Goal: Task Accomplishment & Management: Manage account settings

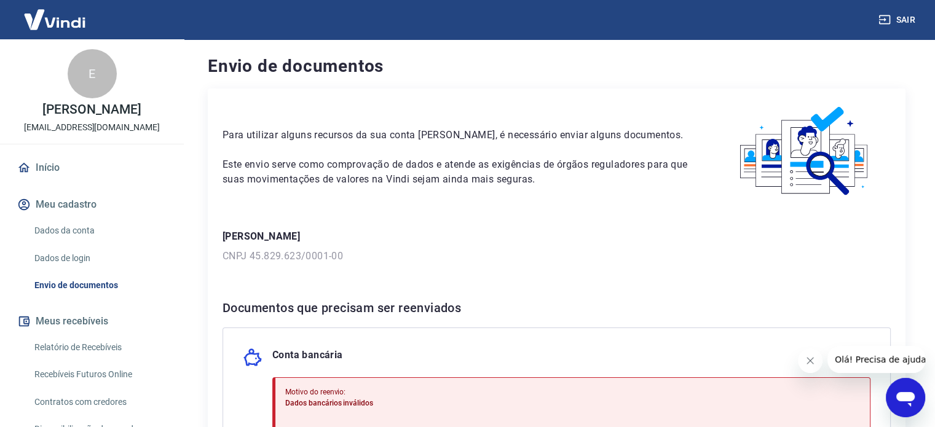
scroll to position [226, 0]
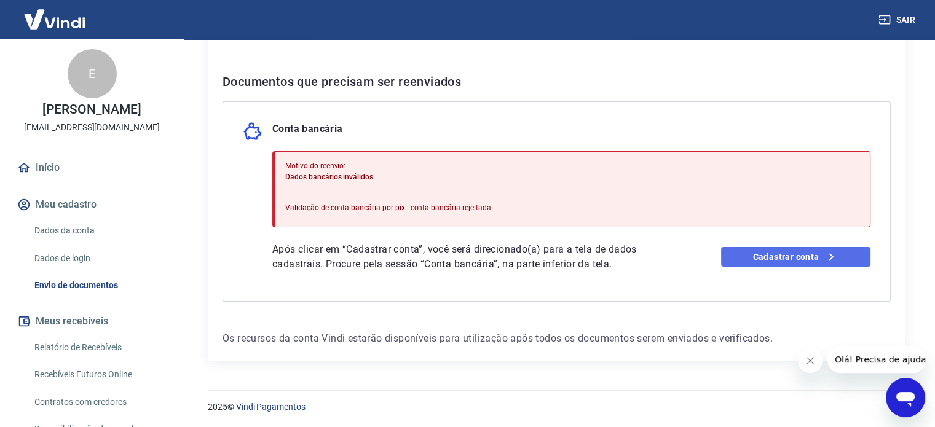
click at [768, 254] on link "Cadastrar conta" at bounding box center [795, 257] width 149 height 20
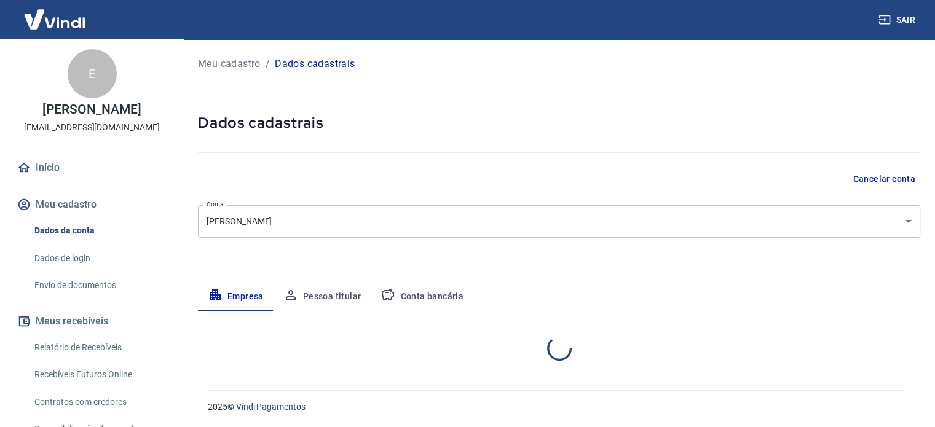
select select "SP"
select select "business"
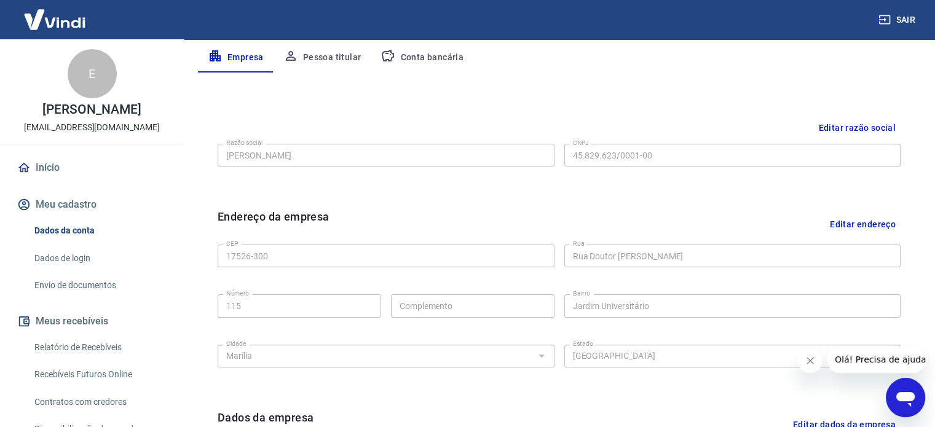
scroll to position [123, 0]
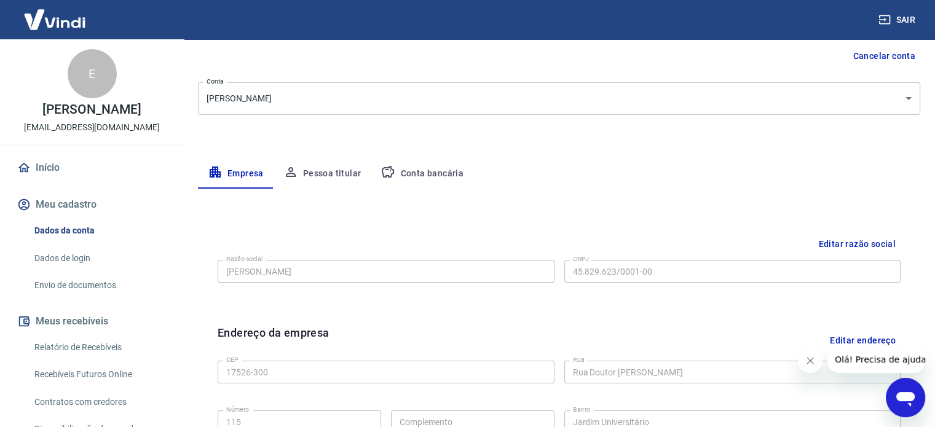
click at [440, 171] on button "Conta bancária" at bounding box center [422, 174] width 103 height 30
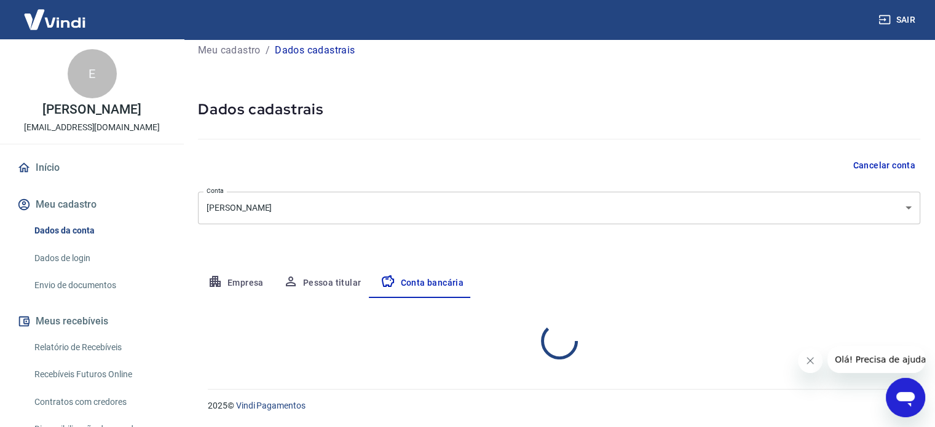
select select "1"
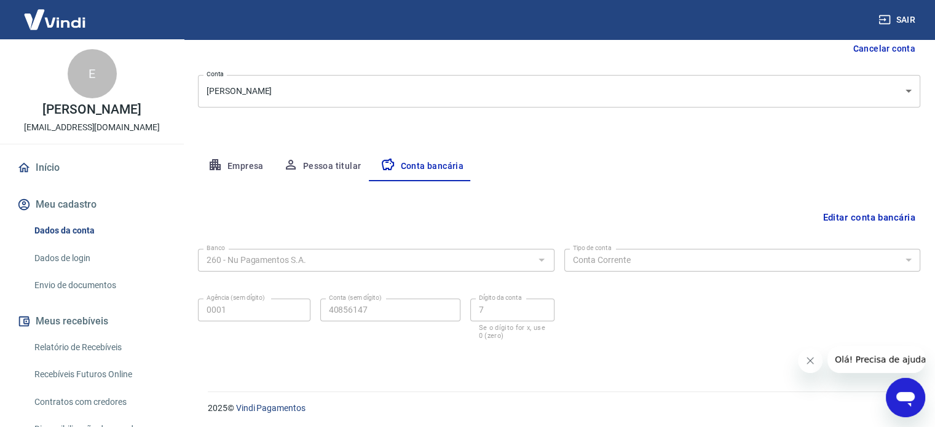
scroll to position [132, 0]
click at [337, 267] on div "260 - Nu Pagamentos S.A. Banco" at bounding box center [376, 258] width 356 height 23
click at [538, 257] on div at bounding box center [541, 258] width 16 height 17
click at [878, 216] on button "Editar conta bancária" at bounding box center [868, 215] width 103 height 23
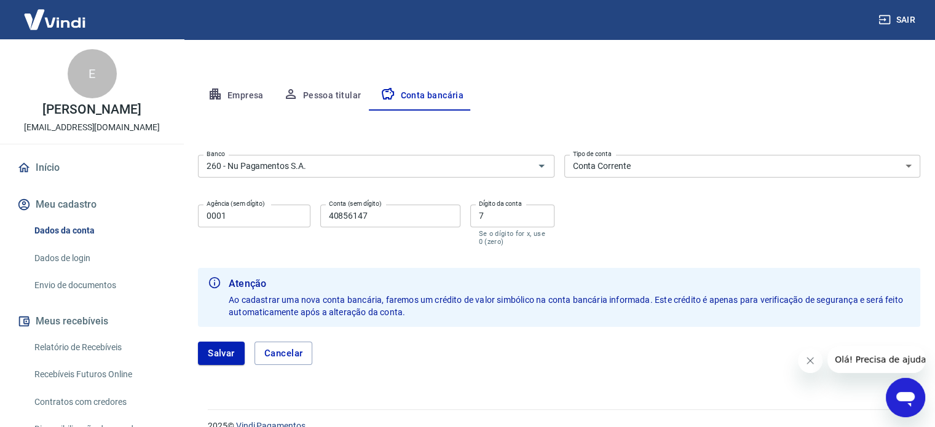
scroll to position [221, 0]
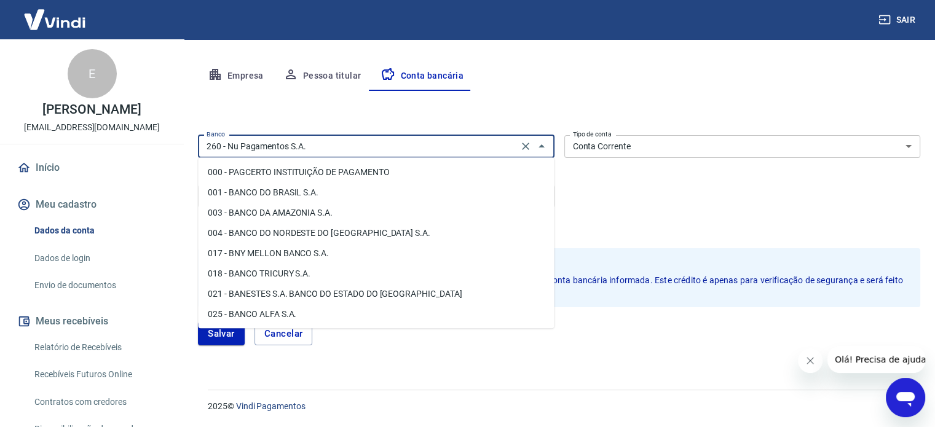
click at [327, 144] on input "260 - Nu Pagamentos S.A." at bounding box center [358, 146] width 313 height 15
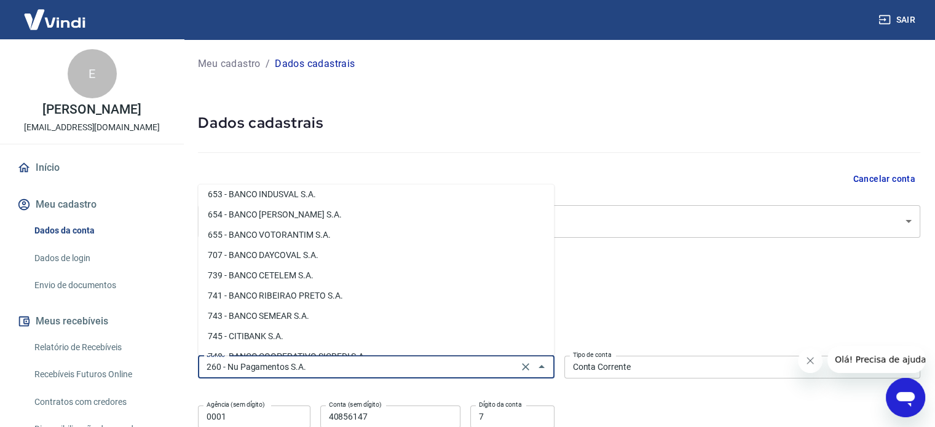
scroll to position [1879, 0]
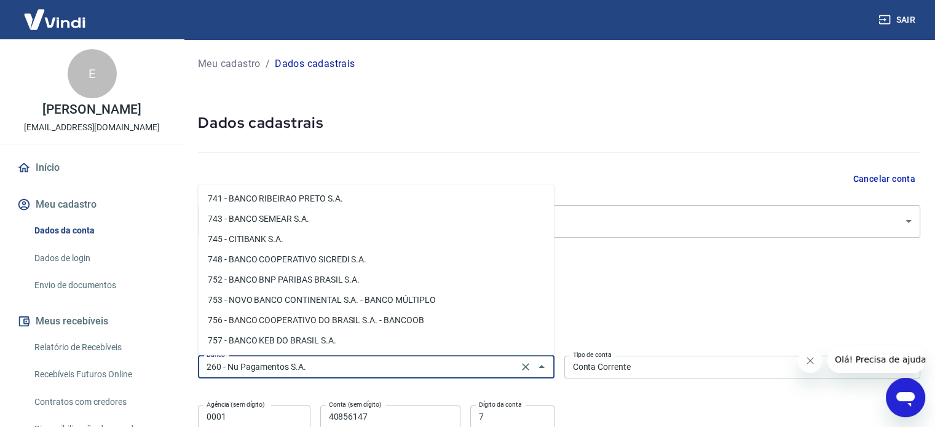
drag, startPoint x: 341, startPoint y: 368, endPoint x: 172, endPoint y: 417, distance: 176.2
click at [172, 417] on div "Sair E [PERSON_NAME] [EMAIL_ADDRESS][DOMAIN_NAME] Início Meu cadastro Dados da …" at bounding box center [467, 213] width 935 height 427
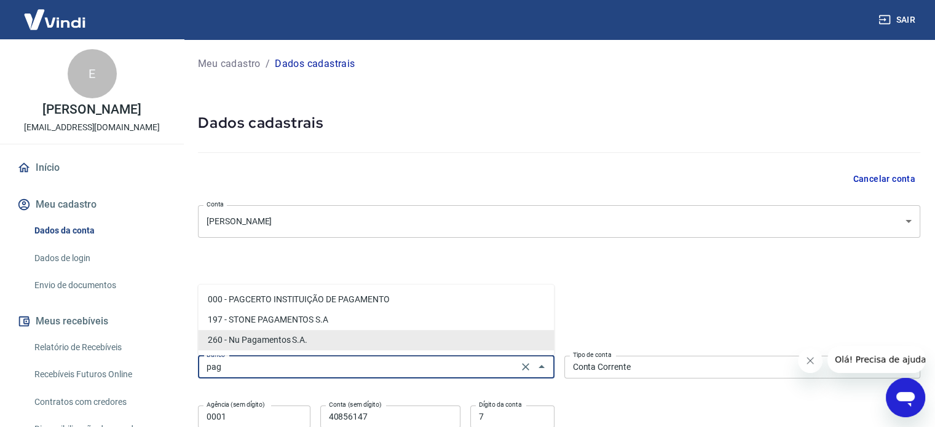
scroll to position [0, 0]
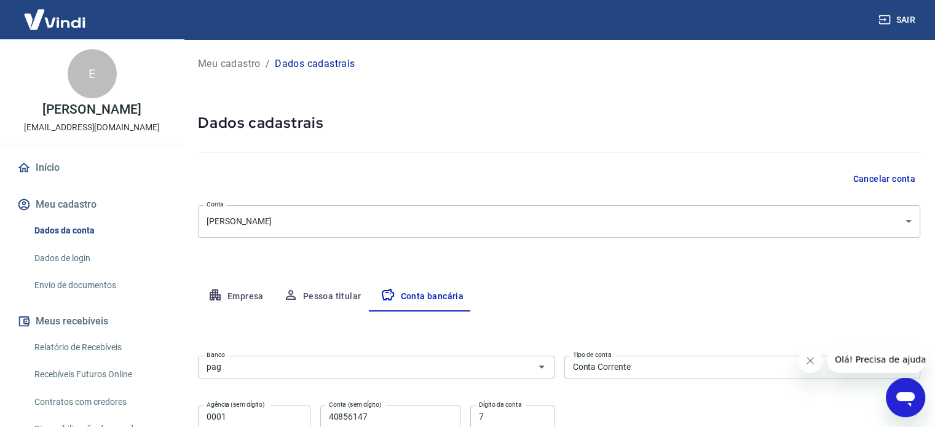
type input "260 - Nu Pagamentos S.A."
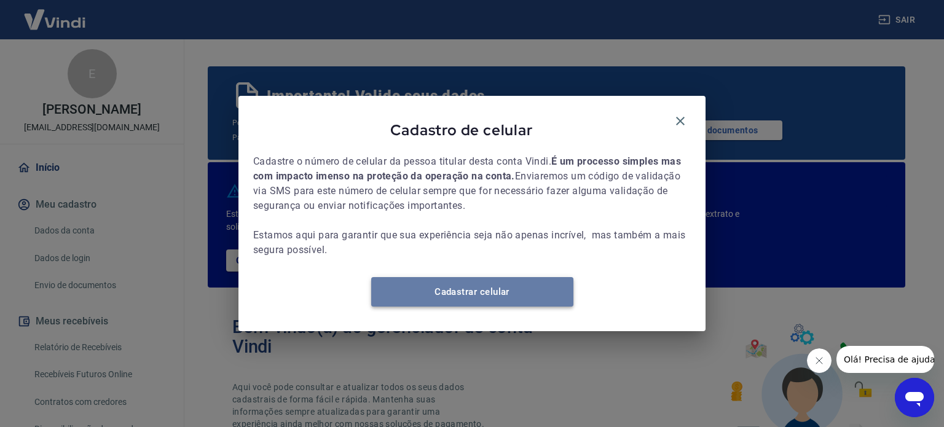
click at [428, 305] on link "Cadastrar celular" at bounding box center [472, 292] width 202 height 30
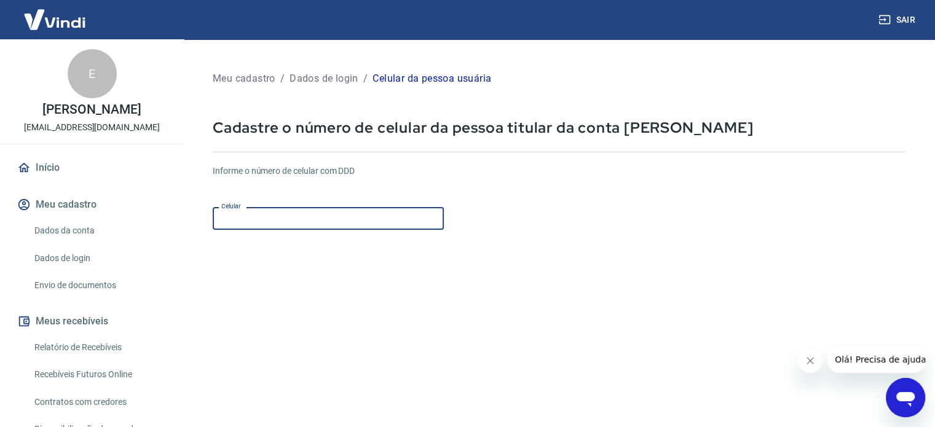
click at [374, 224] on input "Celular" at bounding box center [328, 218] width 231 height 23
type input "(14) 98118-0001"
click at [642, 280] on form "Informe o número de celular com DDD Celular (14) 98118-0001 Celular Continuar C…" at bounding box center [559, 335] width 693 height 360
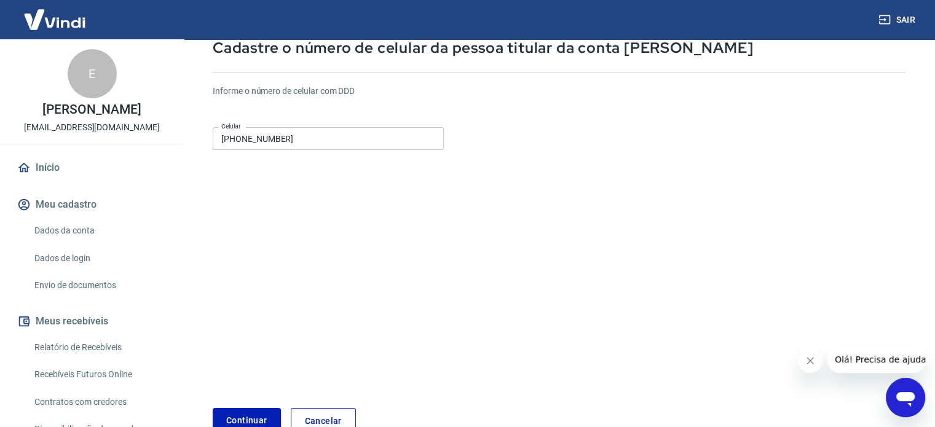
scroll to position [154, 0]
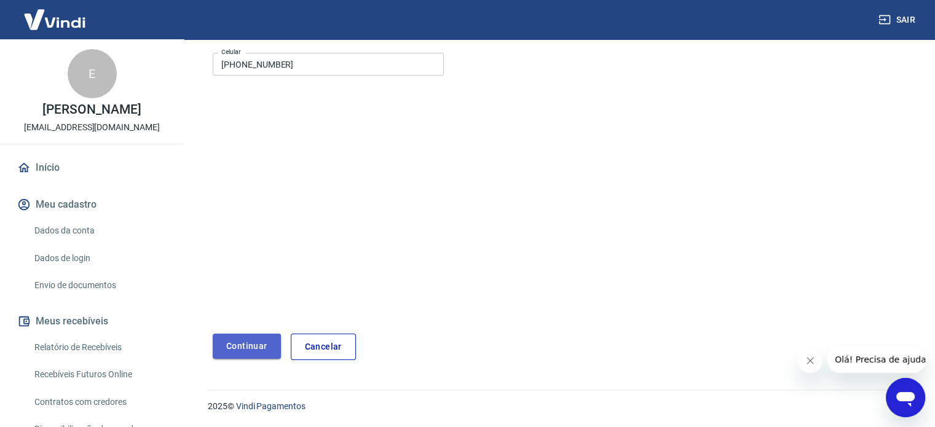
click at [237, 344] on button "Continuar" at bounding box center [247, 346] width 68 height 25
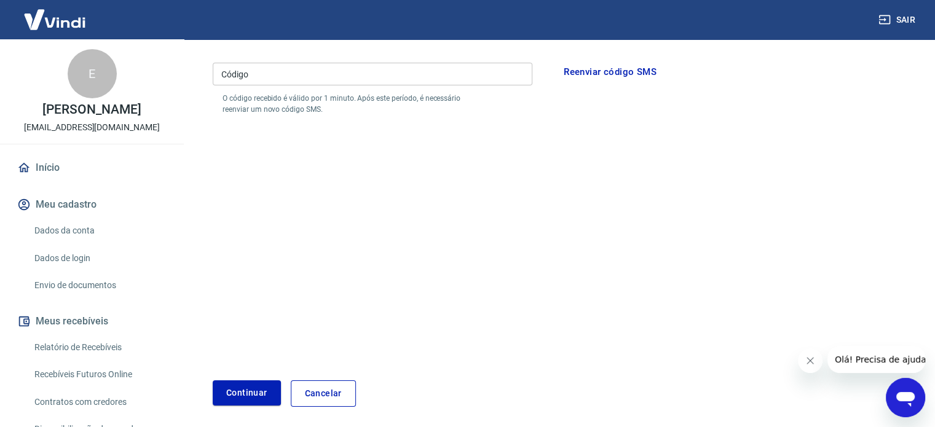
click at [851, 360] on span "Olá! Precisa de ajuda?" at bounding box center [883, 360] width 96 height 10
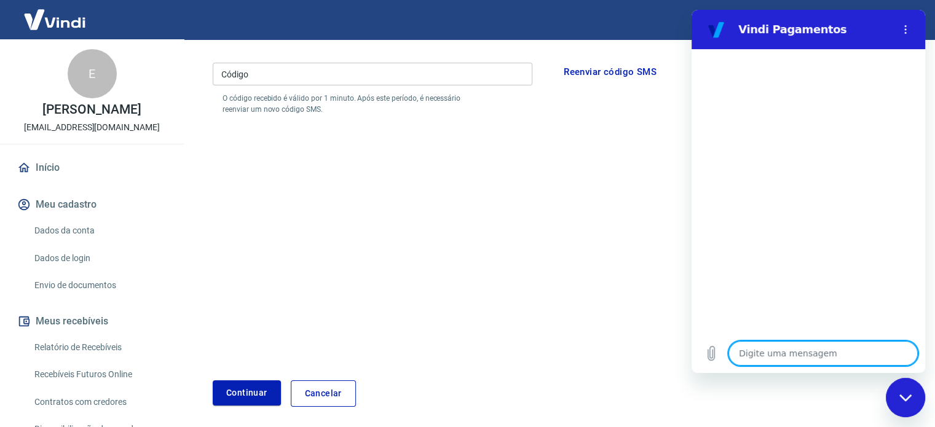
click at [760, 350] on textarea at bounding box center [822, 353] width 189 height 25
type textarea "o"
type textarea "x"
type textarea "ol"
type textarea "x"
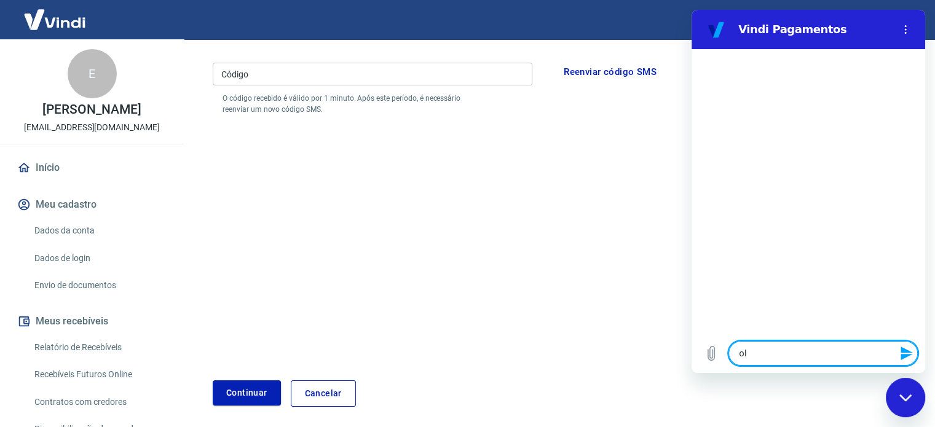
type textarea "ola"
type textarea "x"
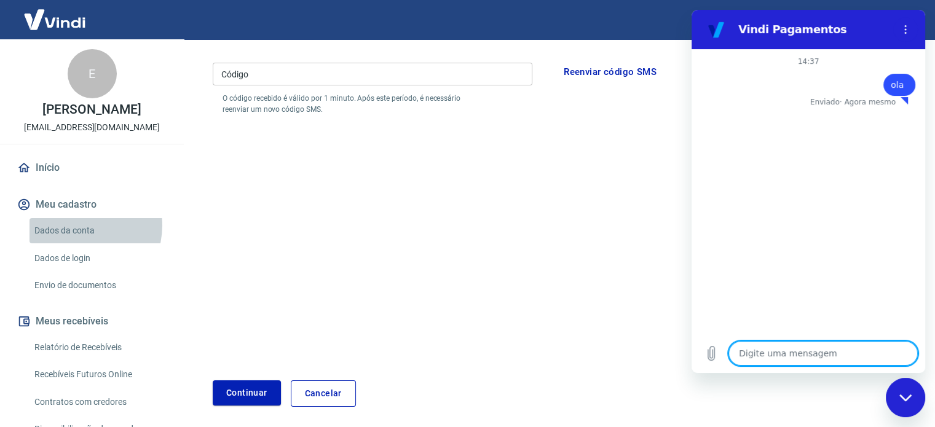
click at [78, 238] on link "Dados da conta" at bounding box center [100, 230] width 140 height 25
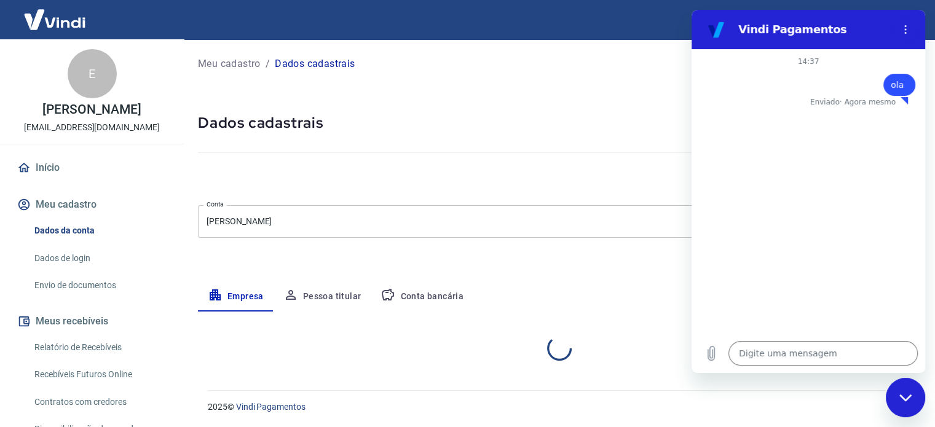
select select "SP"
select select "business"
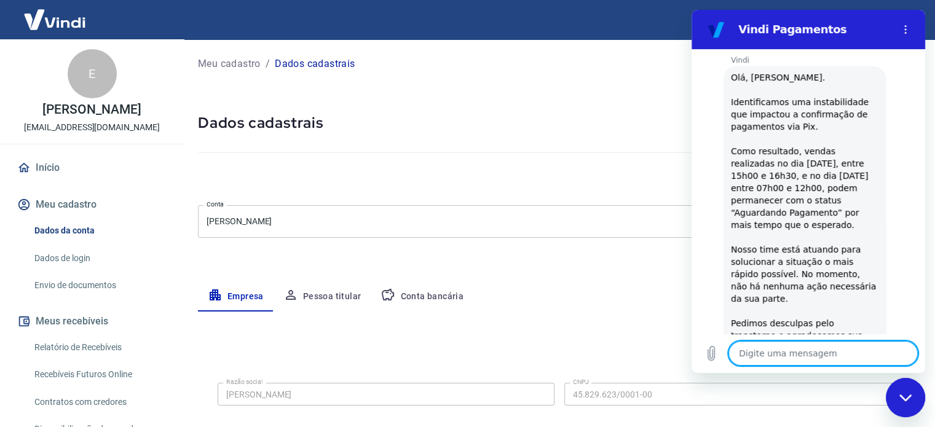
type textarea "x"
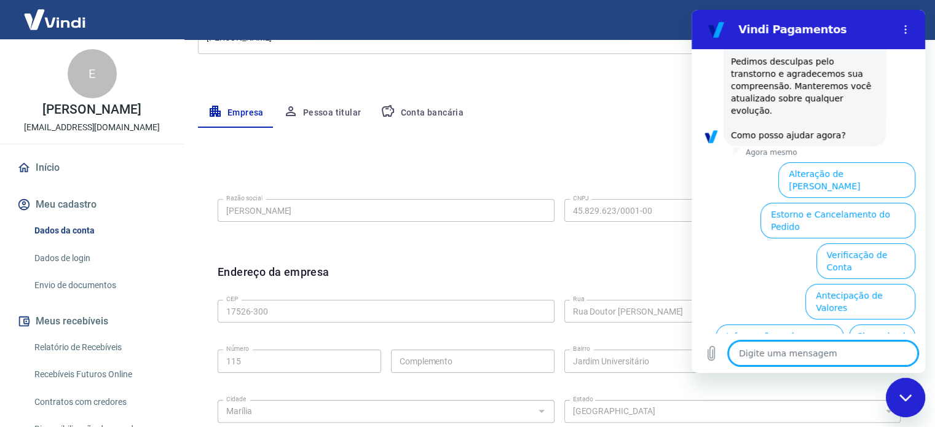
scroll to position [388, 0]
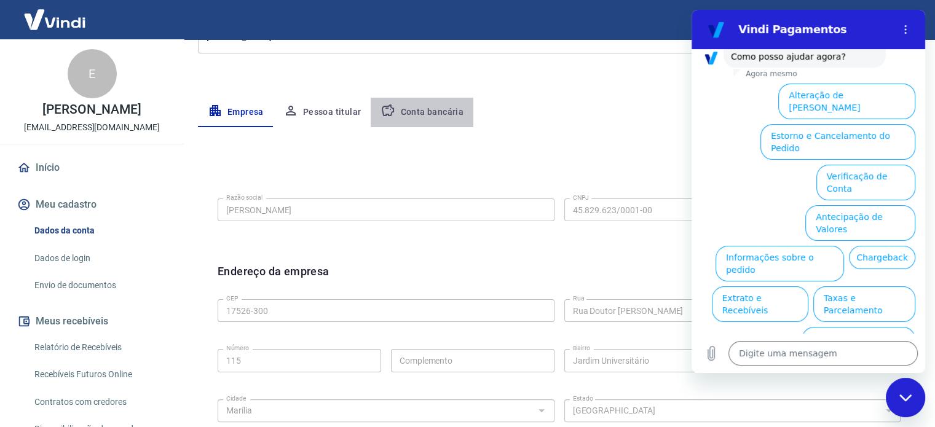
click at [439, 112] on button "Conta bancária" at bounding box center [422, 113] width 103 height 30
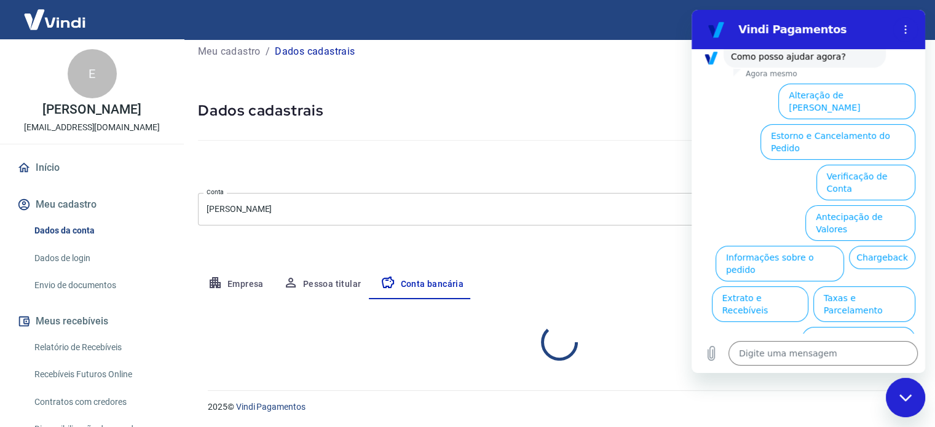
select select "1"
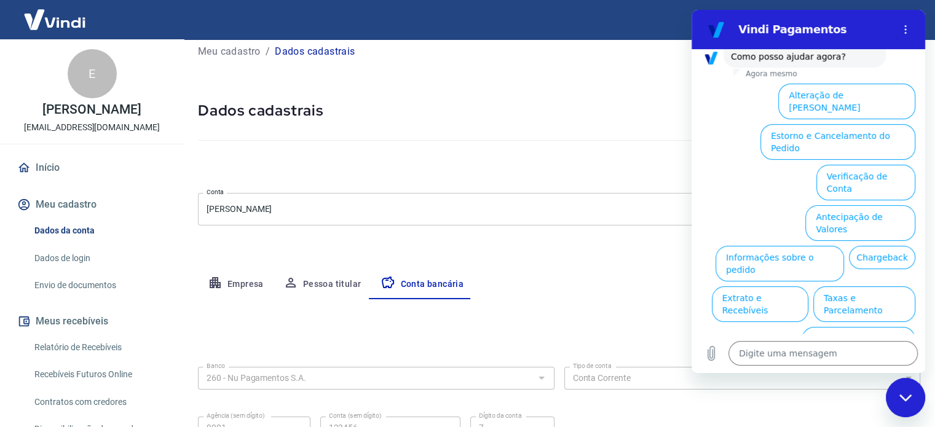
scroll to position [132, 0]
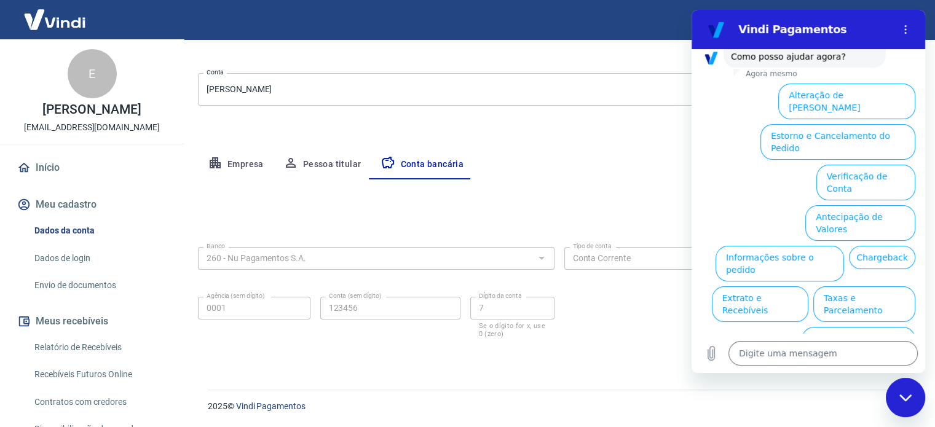
drag, startPoint x: 510, startPoint y: 170, endPoint x: 504, endPoint y: 179, distance: 10.2
click at [510, 171] on div "Empresa Pessoa titular Conta bancária" at bounding box center [559, 165] width 722 height 30
click at [900, 394] on icon "Fechar janela de mensagens" at bounding box center [905, 398] width 13 height 8
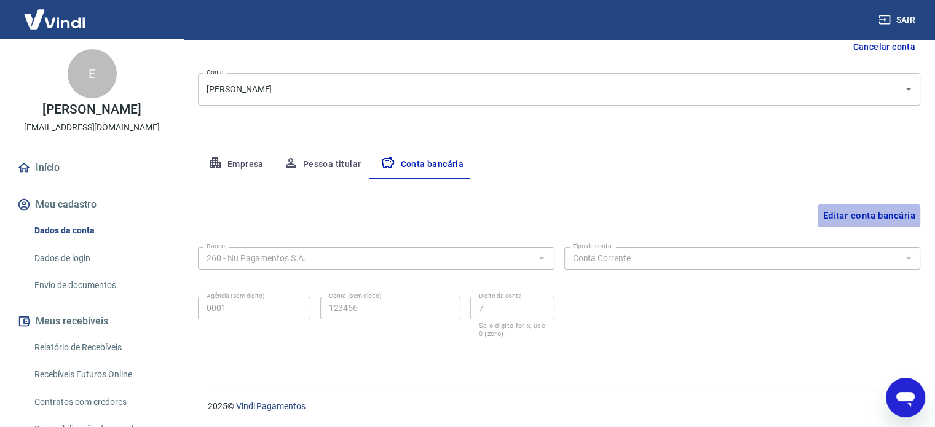
click at [887, 211] on button "Editar conta bancária" at bounding box center [868, 215] width 103 height 23
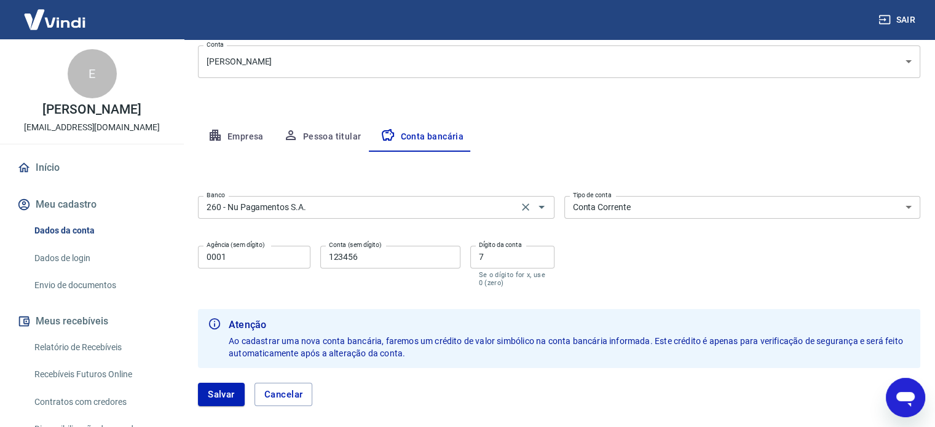
scroll to position [159, 0]
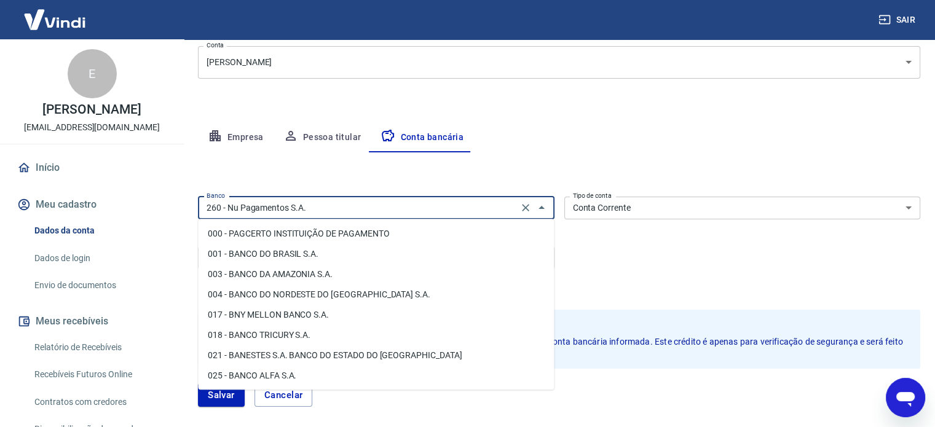
click at [367, 208] on input "260 - Nu Pagamentos S.A." at bounding box center [358, 207] width 313 height 15
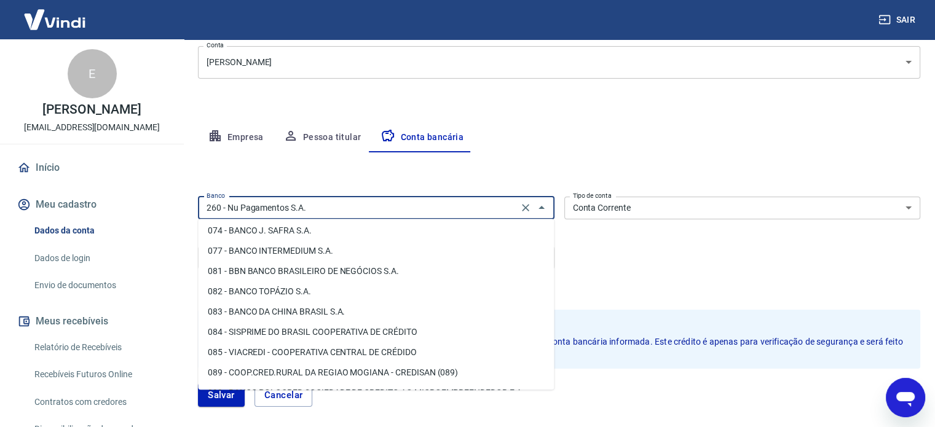
scroll to position [0, 0]
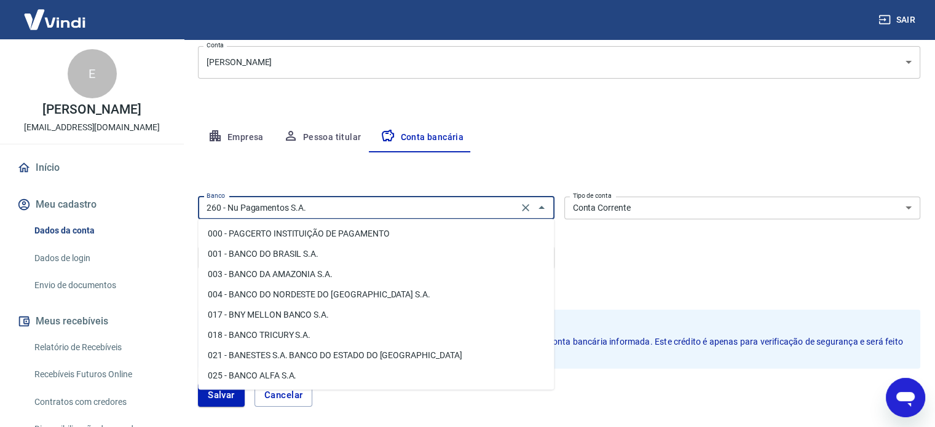
click at [920, 398] on div "Abrir janela de mensagens" at bounding box center [905, 397] width 37 height 37
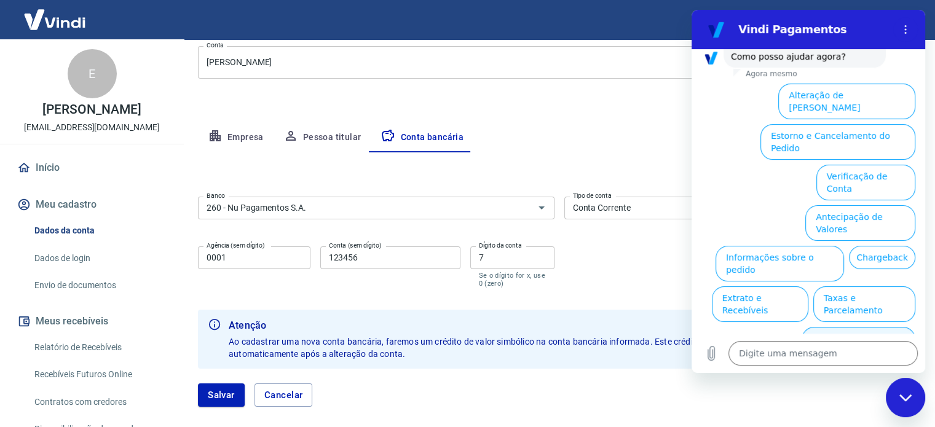
click at [883, 327] on button "Alterar celular verificado" at bounding box center [858, 345] width 114 height 36
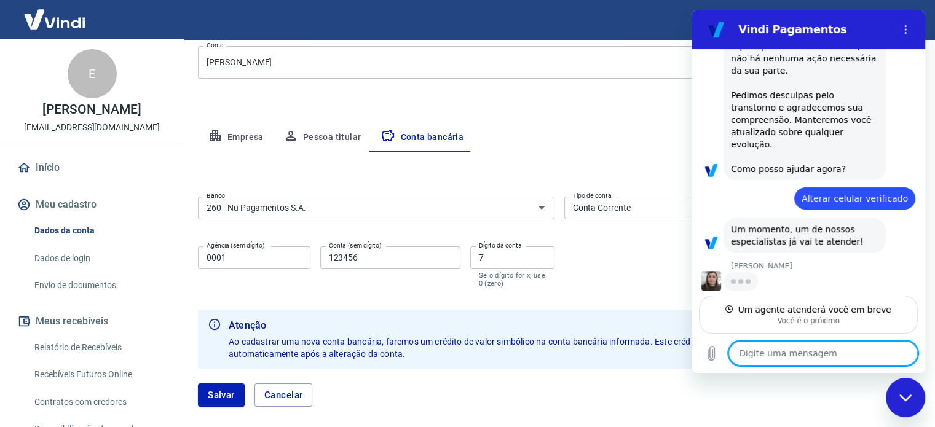
scroll to position [275, 0]
type textarea "x"
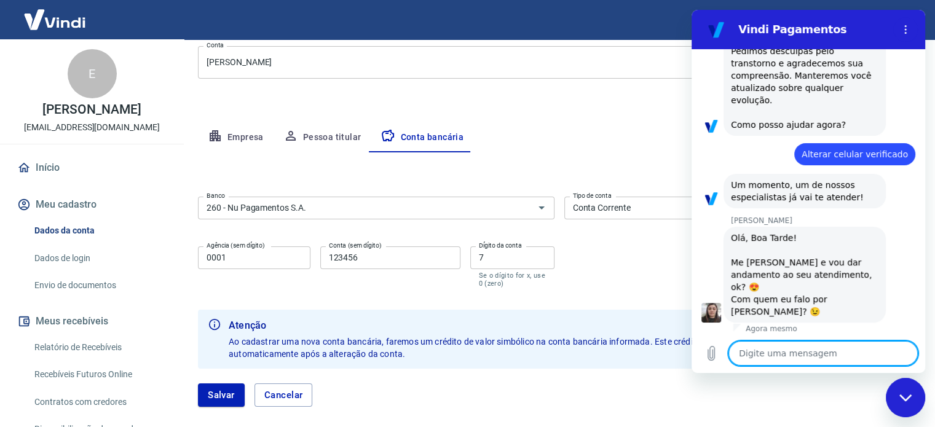
scroll to position [323, 0]
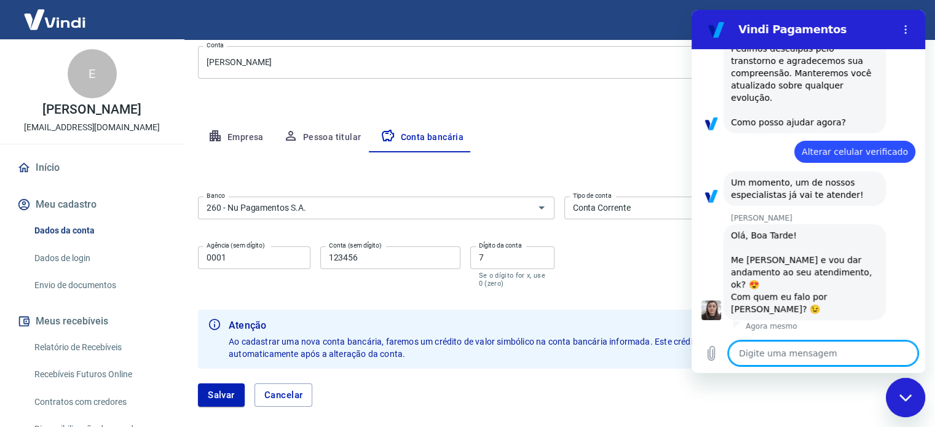
type textarea "o"
type textarea "x"
type textarea "ol"
type textarea "x"
type textarea "ola"
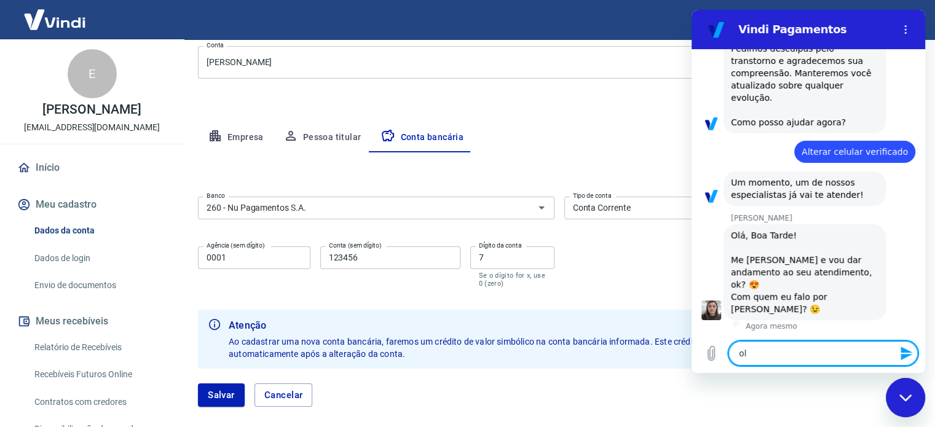
type textarea "x"
type textarea "ola"
type textarea "x"
type textarea "ola S"
type textarea "x"
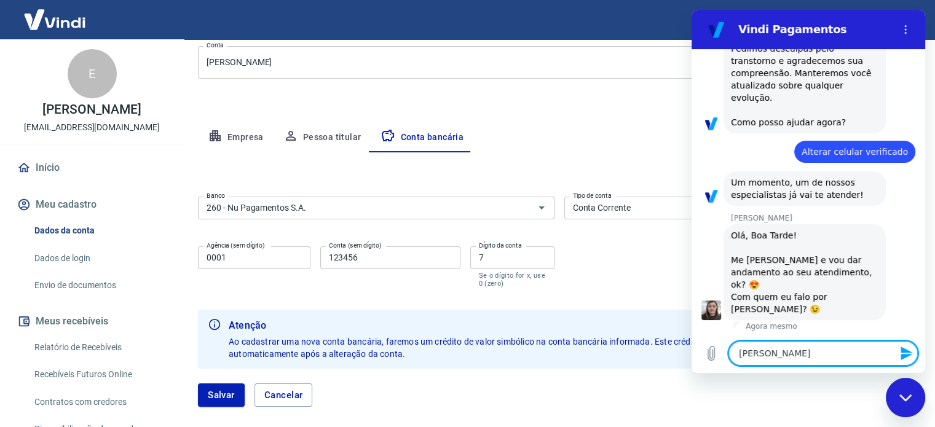
type textarea "ola Si"
type textarea "x"
type textarea "ola Sil"
type textarea "x"
type textarea "ola Silv"
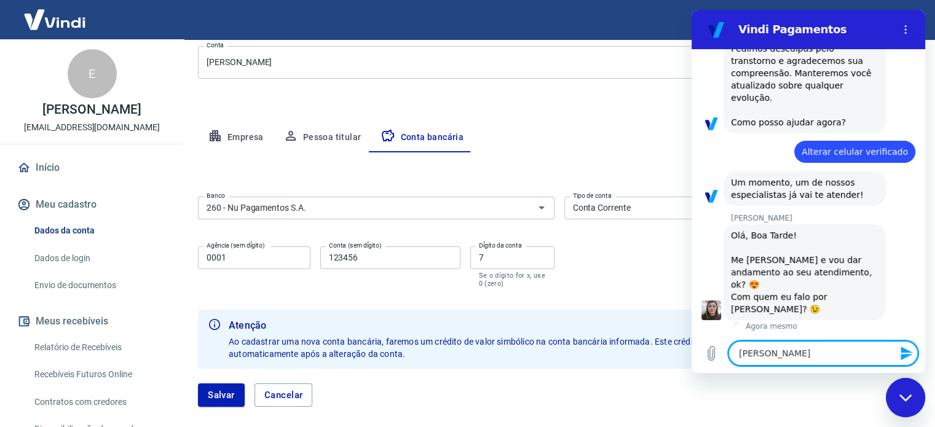
type textarea "x"
type textarea "ola Silva"
type textarea "x"
type textarea "ola Silvan"
type textarea "x"
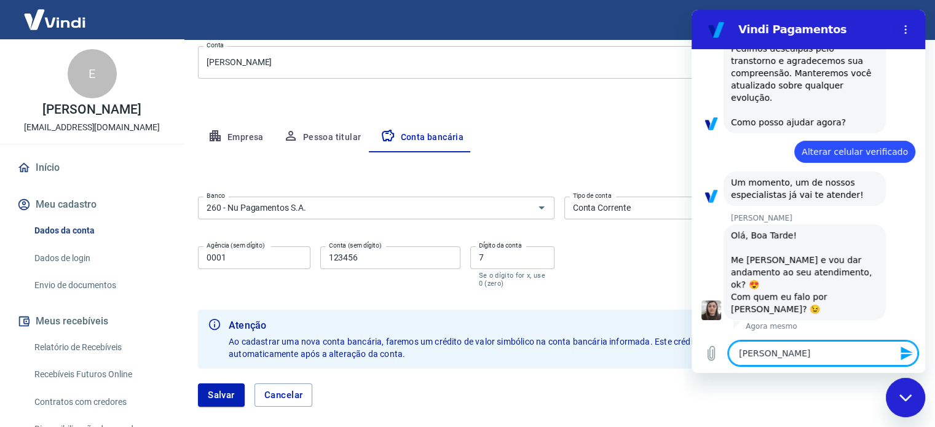
type textarea "ola Silvana"
type textarea "x"
type textarea "ola Silvana,"
type textarea "x"
type textarea "ola Silvana,"
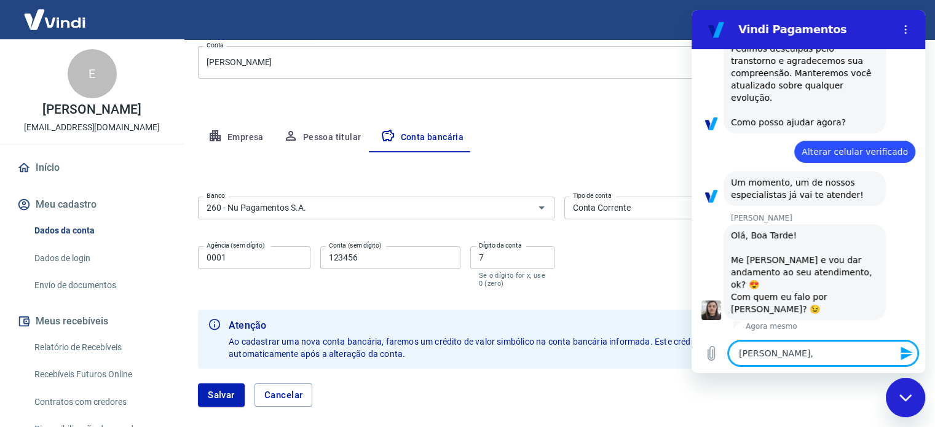
type textarea "x"
type textarea "ola Silvana, n"
type textarea "x"
type textarea "ola Silvana, na"
type textarea "x"
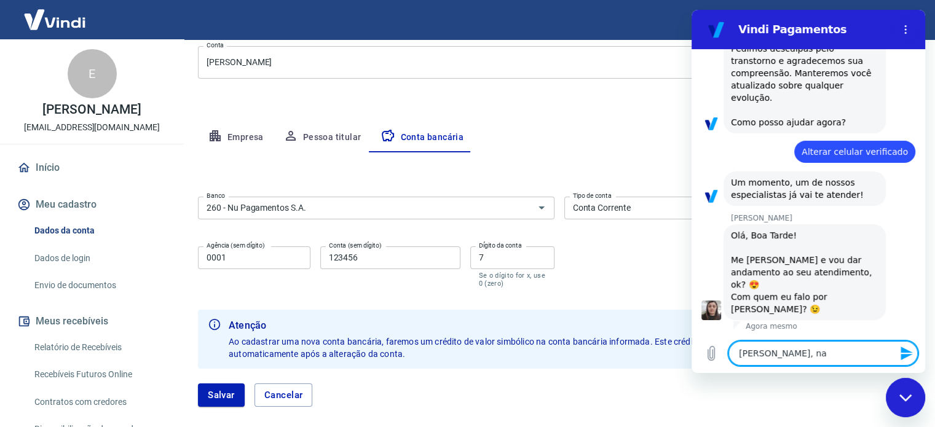
type textarea "ola Silvana, nao"
type textarea "x"
type textarea "ola Silvana, nao"
type textarea "x"
type textarea "ola Silvana, nao d"
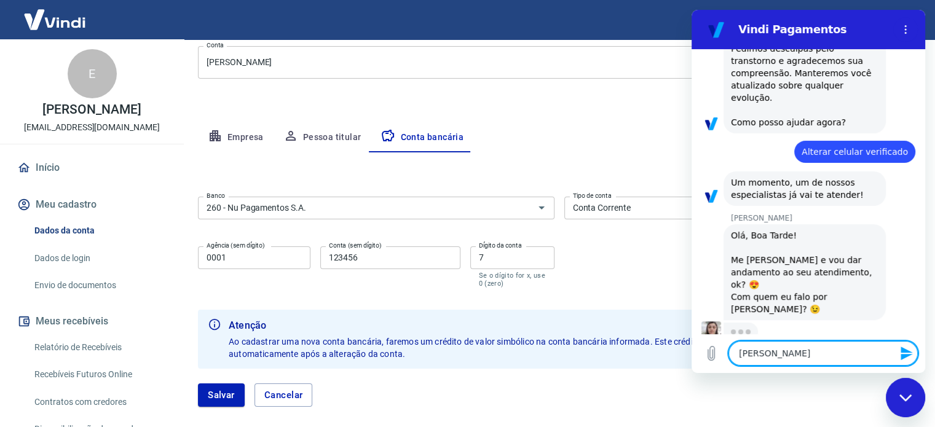
type textarea "x"
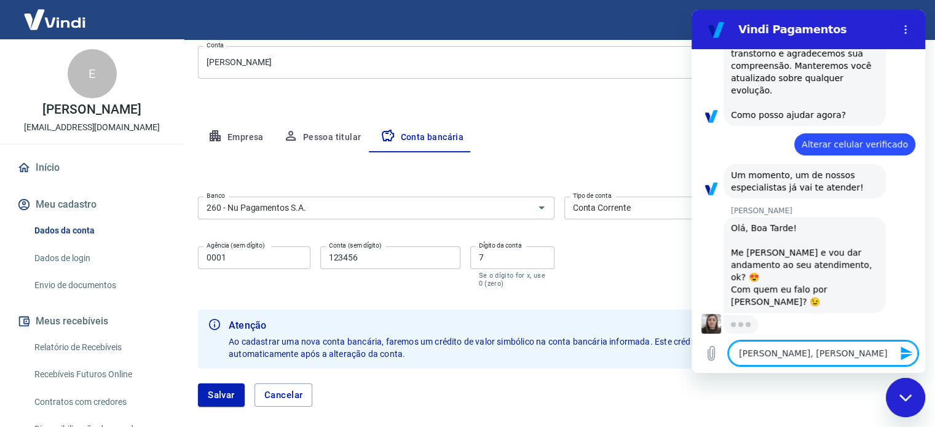
type textarea "ola Silvana, nao de"
type textarea "x"
type textarea "ola Silvana, nao deu"
type textarea "x"
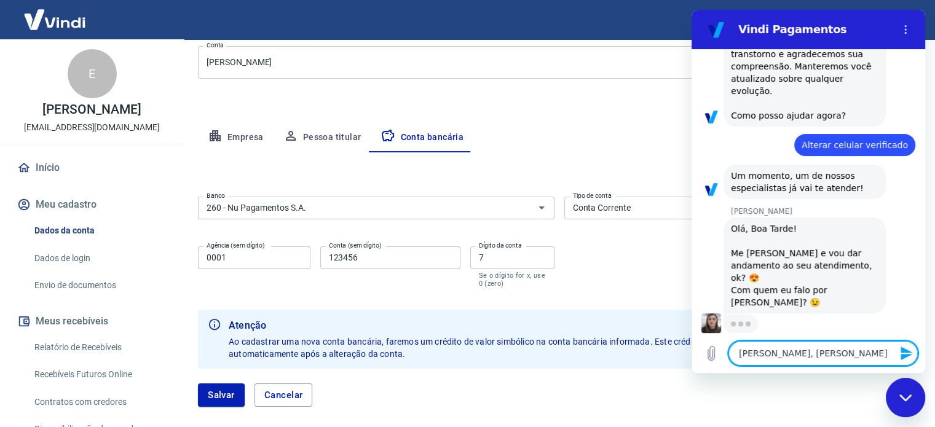
type textarea "ola Silvana, nao deu"
type textarea "x"
type textarea "ola Silvana, nao deu c"
type textarea "x"
type textarea "ola Silvana, nao deu ce"
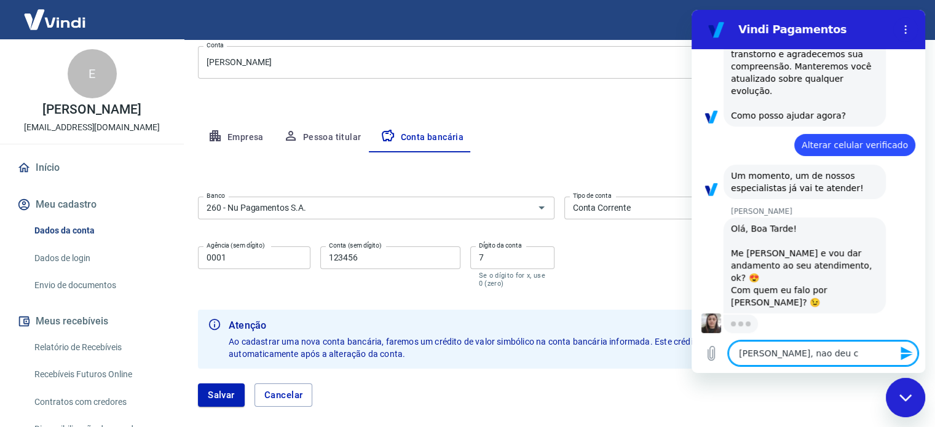
type textarea "x"
type textarea "ola Silvana, nao deu cer"
type textarea "x"
type textarea "ola Silvana, nao deu cert"
type textarea "x"
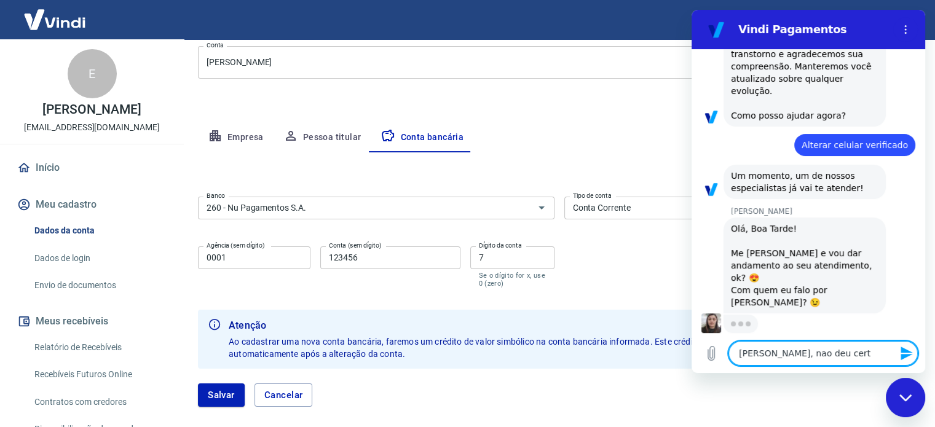
type textarea "ola Silvana, nao deu certo"
type textarea "x"
type textarea "ola Silvana, nao deu certo"
type textarea "x"
type textarea "ola Silvana, nao deu certo d"
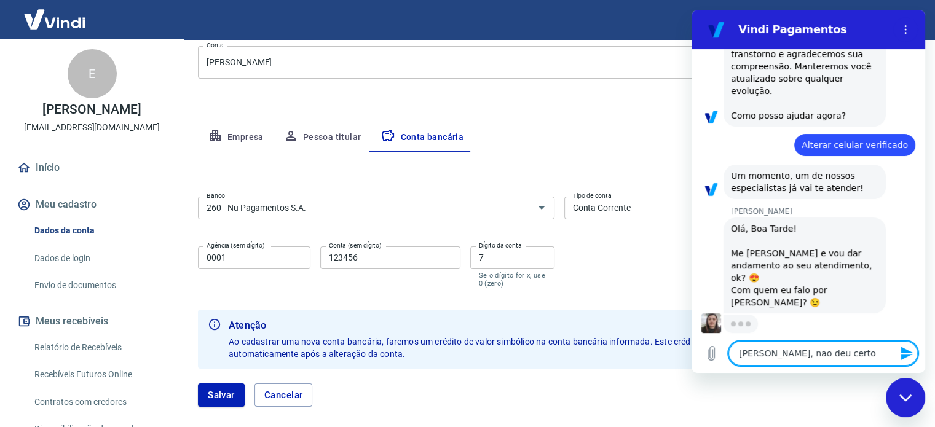
type textarea "x"
type textarea "ola Silvana, nao deu certo de"
type textarea "x"
type textarea "ola Silvana, nao deu certo de"
type textarea "x"
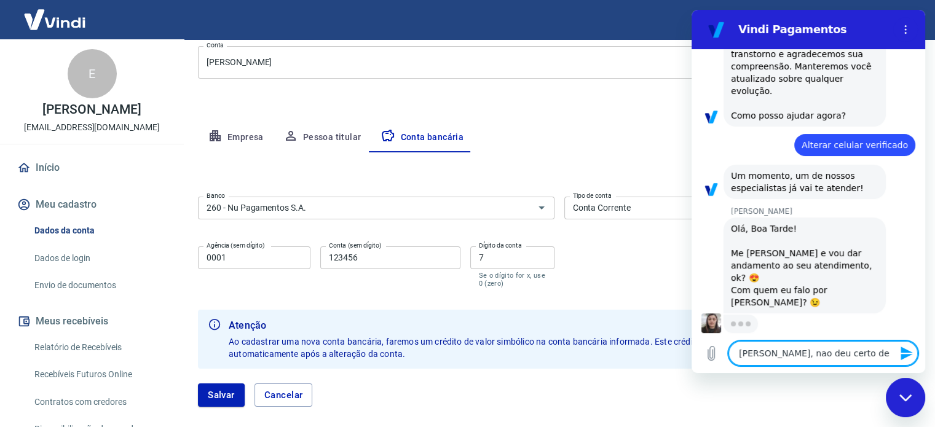
type textarea "ola Silvana, nao deu certo de a"
type textarea "x"
type textarea "ola Silvana, nao deu certo de al"
type textarea "x"
type textarea "ola Silvana, nao deu certo de alt"
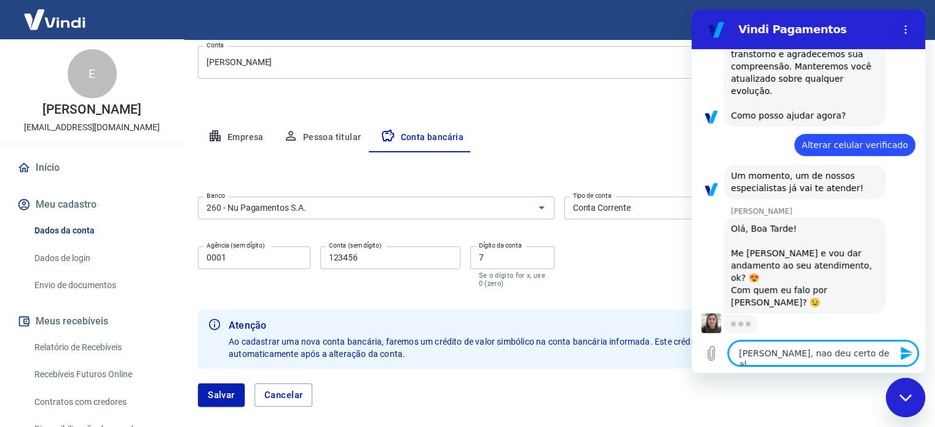
type textarea "x"
type textarea "ola Silvana, nao deu certo de alte"
type textarea "x"
type textarea "ola Silvana, nao deu certo de alter"
type textarea "x"
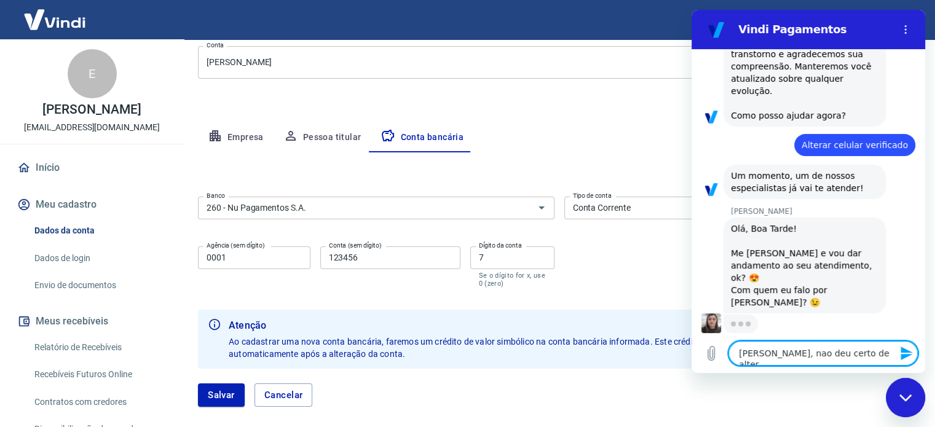
type textarea "ola Silvana, nao deu certo de altera"
type textarea "x"
type textarea "ola Silvana, nao deu certo de alterar"
type textarea "x"
type textarea "ola Silvana, nao deu certo de alterar"
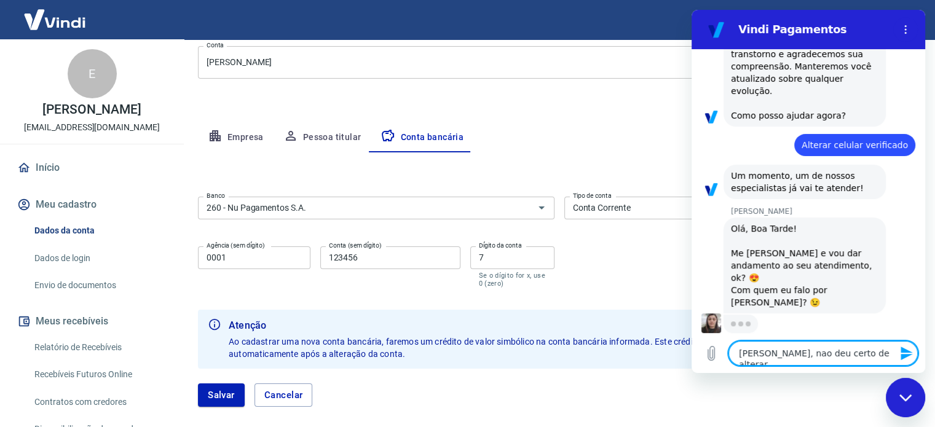
type textarea "x"
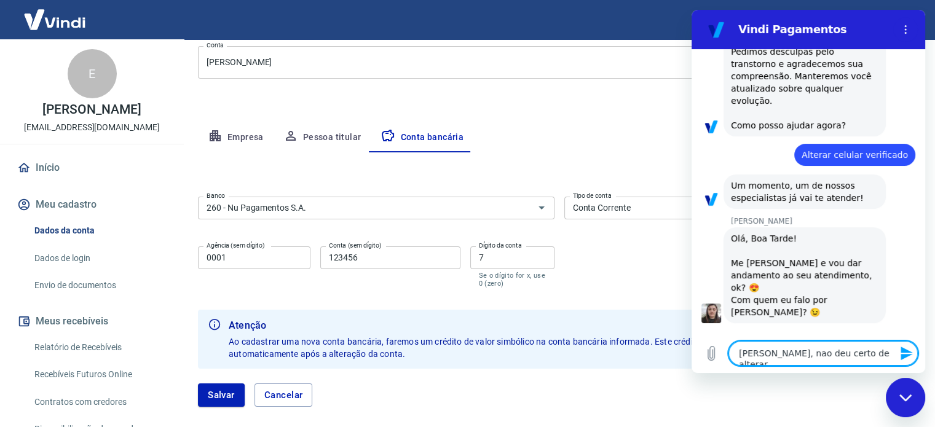
type textarea "ola Silvana, nao deu certo de alterar o"
type textarea "x"
type textarea "ola Silvana, nao deu certo de alterar o"
type textarea "x"
type textarea "ola Silvana, nao deu certo de alterar o c"
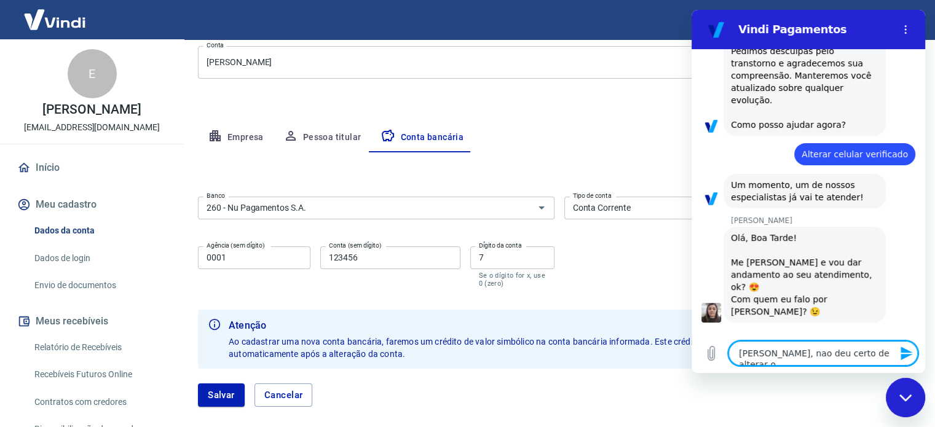
type textarea "x"
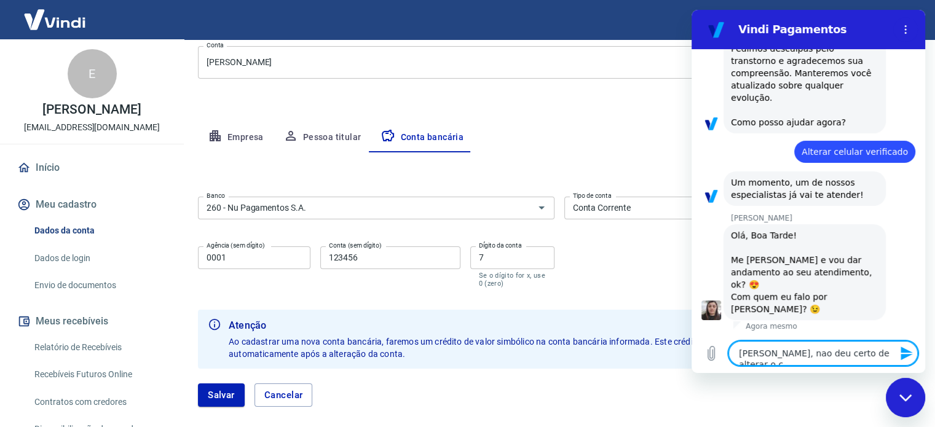
type textarea "ola Silvana, nao deu certo de alterar o ce"
type textarea "x"
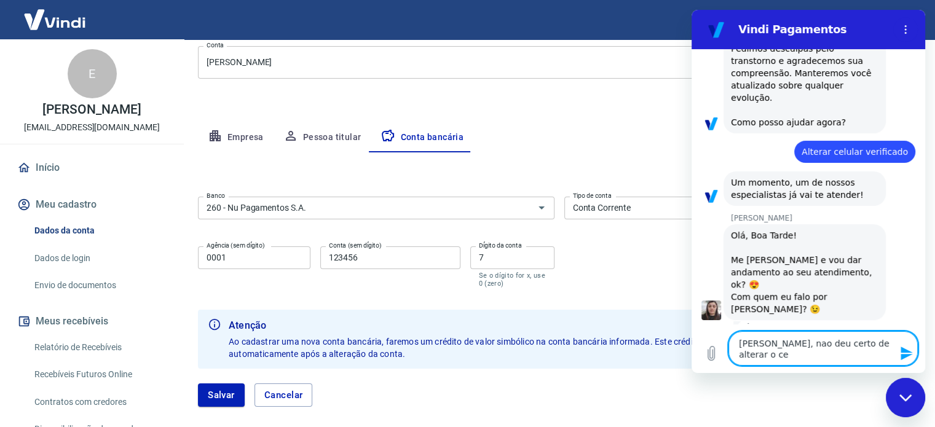
scroll to position [330, 0]
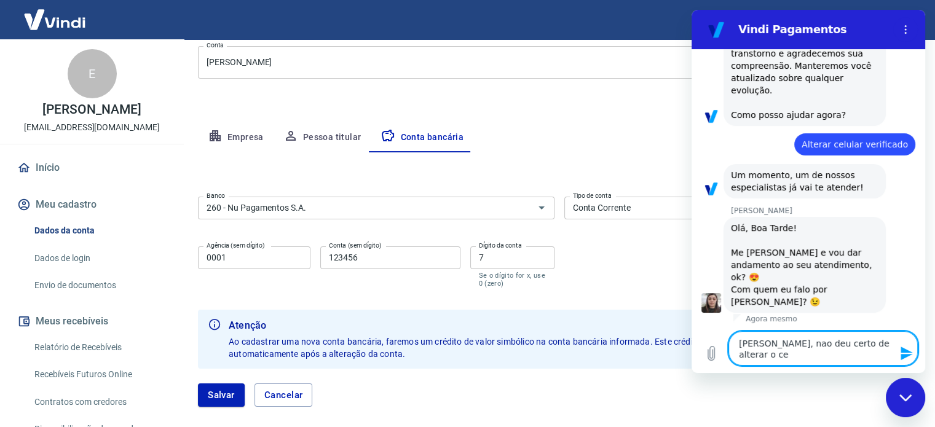
type textarea "ola Silvana, nao deu certo de alterar o cel"
type textarea "x"
type textarea "ola Silvana, nao deu certo de alterar o celu"
type textarea "x"
type textarea "ola Silvana, nao deu certo de alterar o celul"
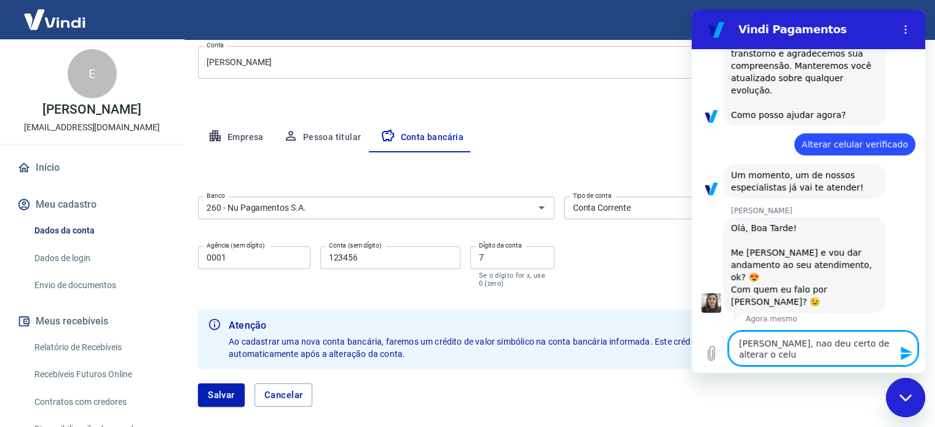
type textarea "x"
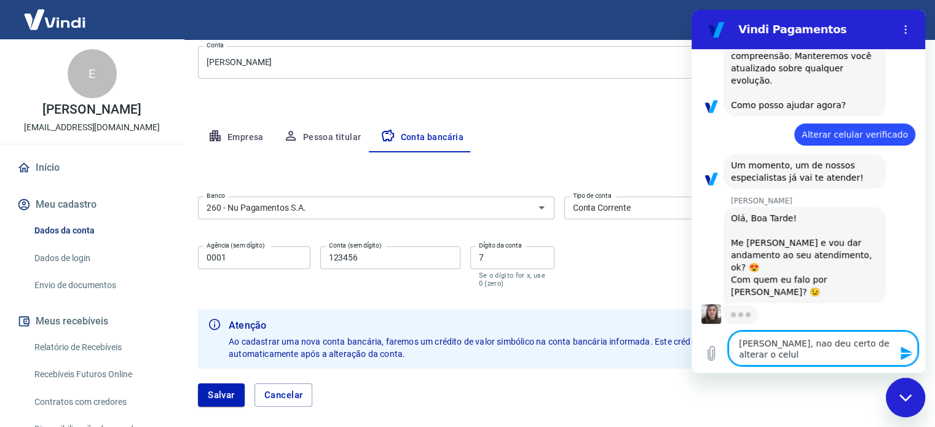
type textarea "ola Silvana, nao deu certo de alterar o celula"
type textarea "x"
type textarea "ola Silvana, nao deu certo de alterar o celular"
type textarea "x"
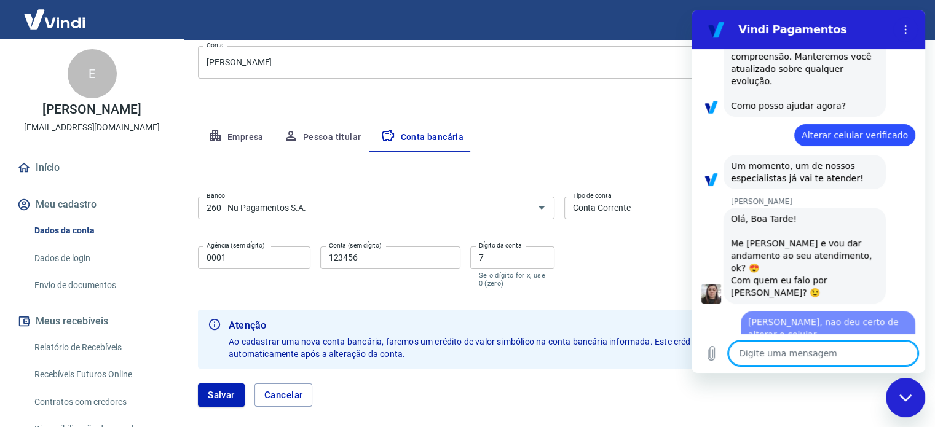
scroll to position [388, 0]
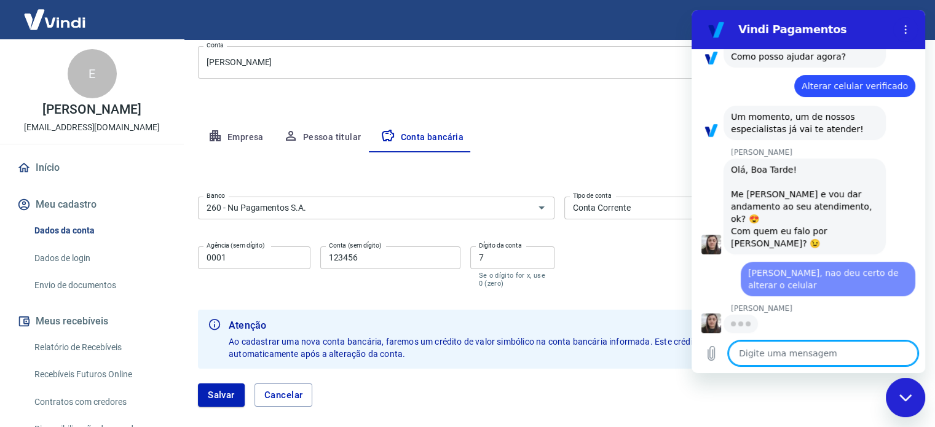
type textarea "x"
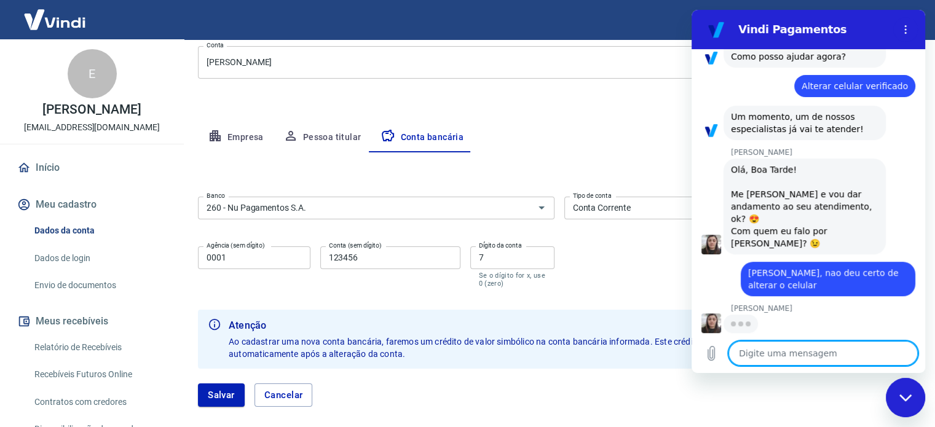
type textarea "E"
type textarea "x"
type textarea "El"
type textarea "x"
type textarea "Ell"
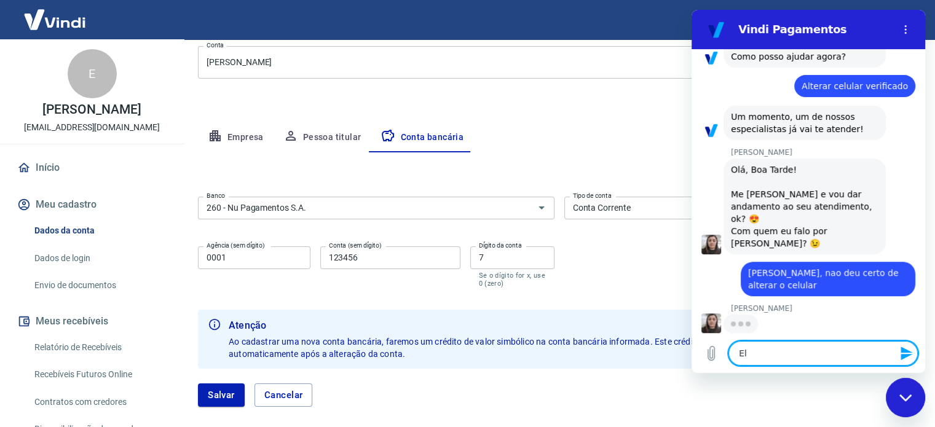
type textarea "x"
type textarea "Elli"
type textarea "x"
type textarea "Ellia"
type textarea "x"
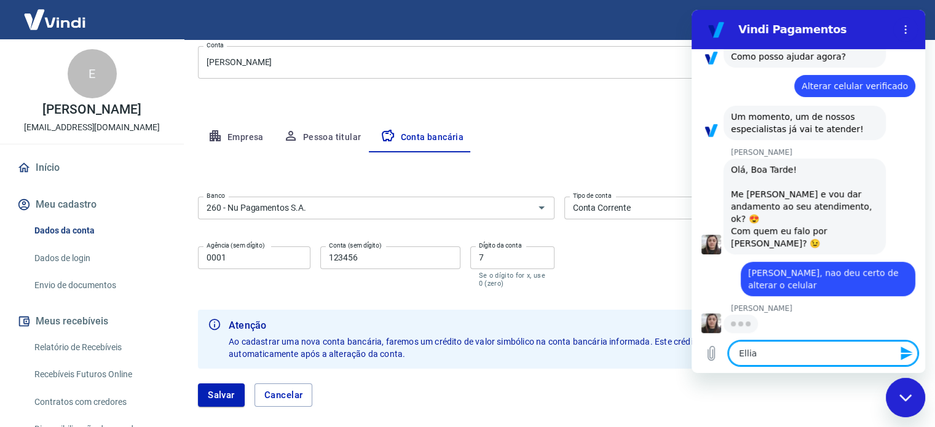
type textarea "Ellian"
type textarea "x"
type textarea "Elliane"
type textarea "x"
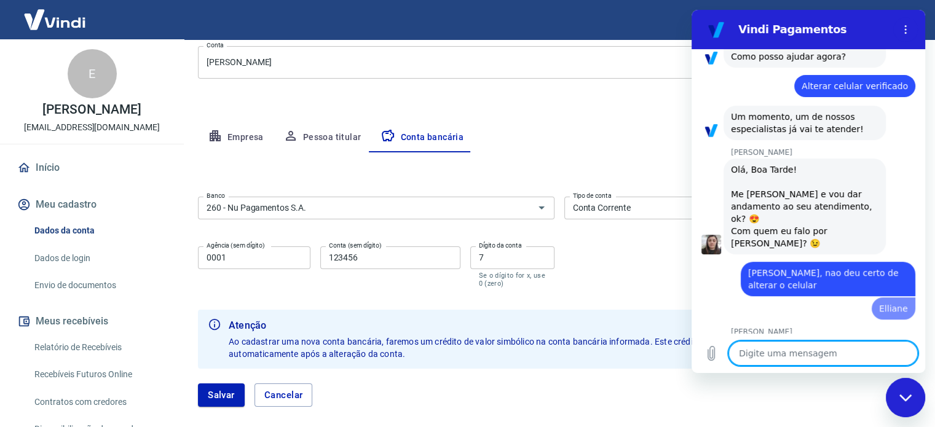
scroll to position [411, 0]
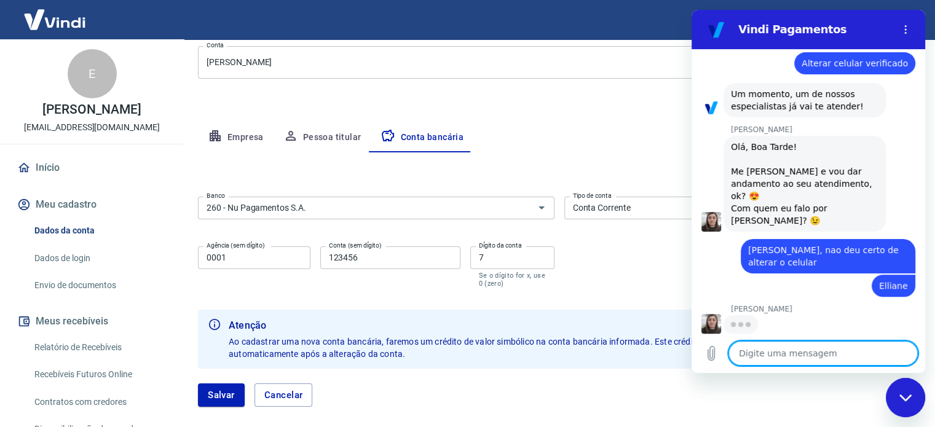
type textarea "x"
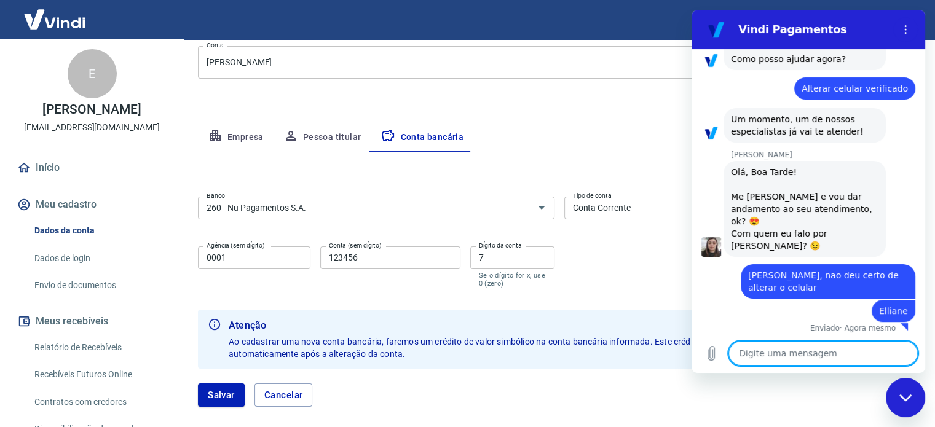
scroll to position [388, 0]
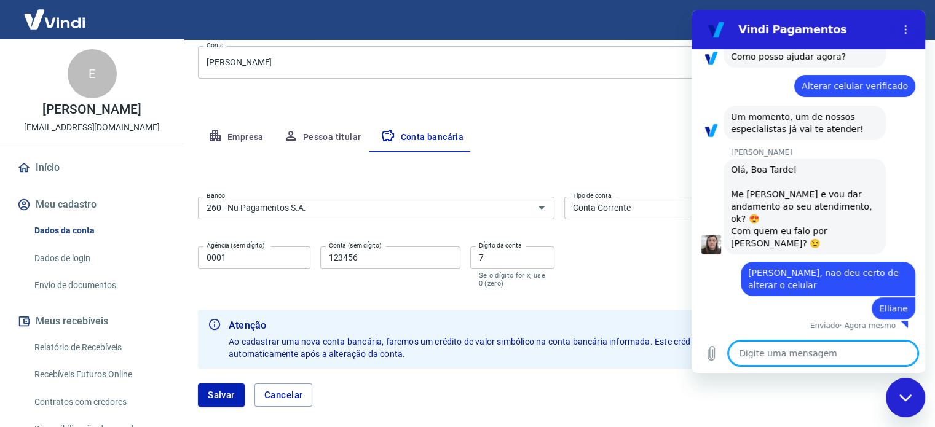
type textarea "n"
type textarea "x"
type textarea "na"
type textarea "x"
type textarea "nao"
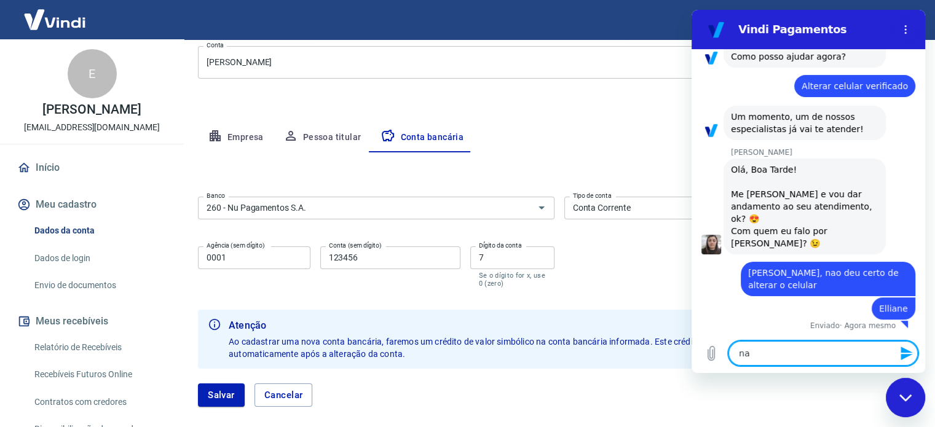
type textarea "x"
type textarea "nao"
type textarea "x"
type textarea "nao e"
type textarea "x"
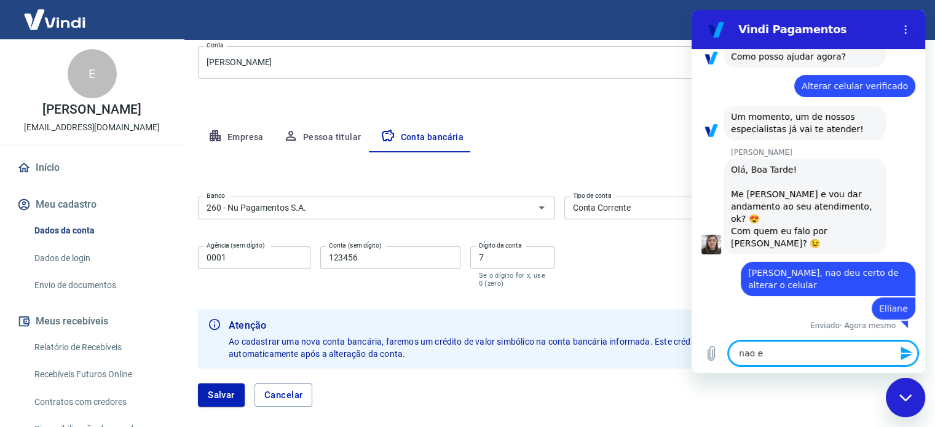
type textarea "nao es"
type textarea "x"
type textarea "nao esr"
type textarea "x"
type textarea "nao esrt"
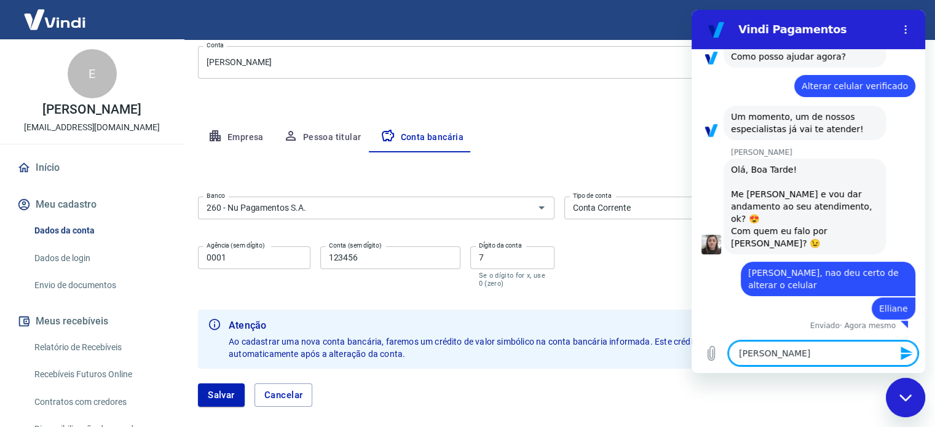
type textarea "x"
type textarea "nao esrto"
type textarea "x"
type textarea "nao esrtou"
type textarea "x"
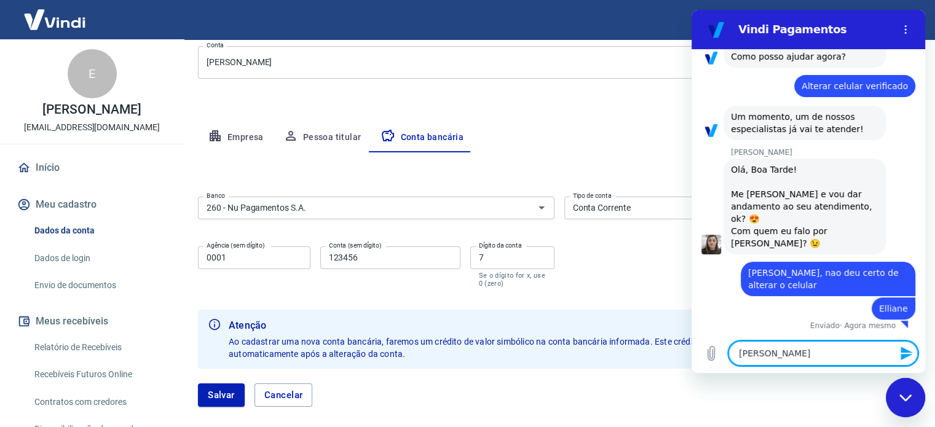
type textarea "nao esrtou"
type textarea "x"
type textarea "nao esrtou r"
type textarea "x"
type textarea "nao esrtou re"
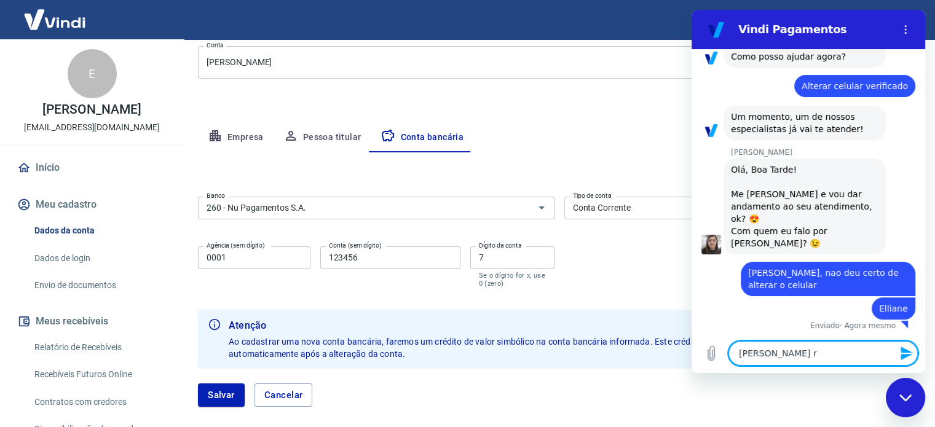
type textarea "x"
type textarea "nao esrtou rec"
type textarea "x"
type textarea "nao esrtou rece"
type textarea "x"
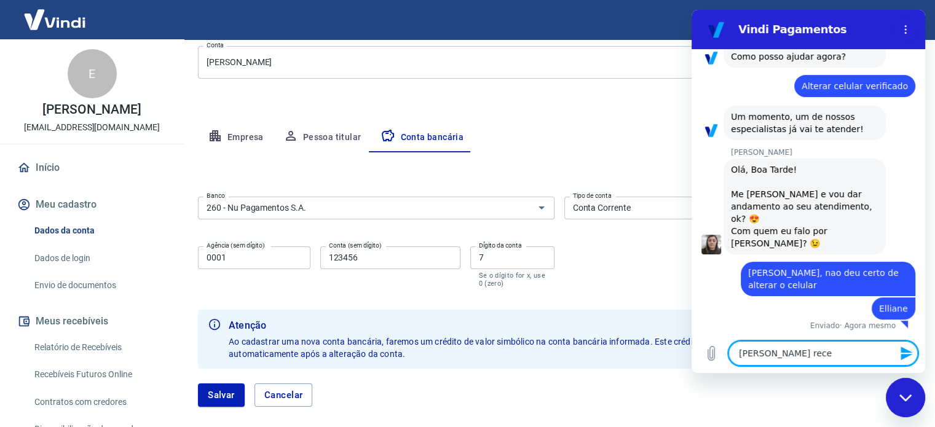
type textarea "nao esrtou receb"
type textarea "x"
type textarea "nao esrtou recebd"
type textarea "x"
type textarea "nao esrtou recebdo"
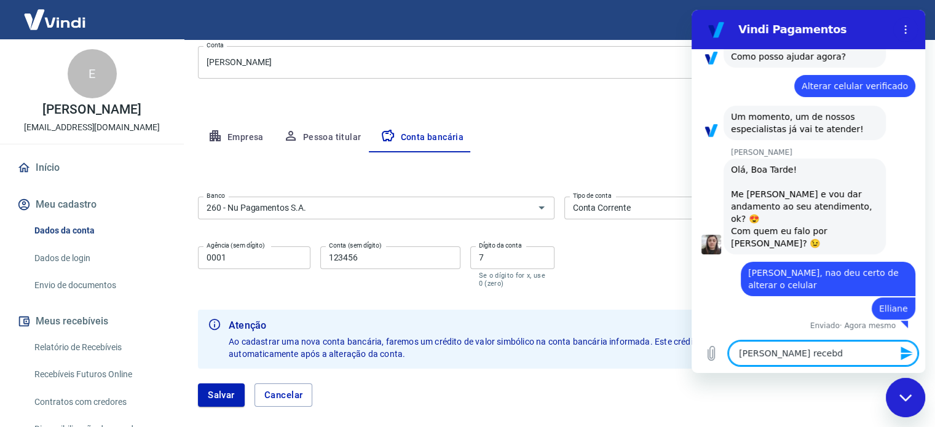
type textarea "x"
type textarea "nao esrtou recebdo"
type textarea "x"
type textarea "nao esrtou recebdo o"
type textarea "x"
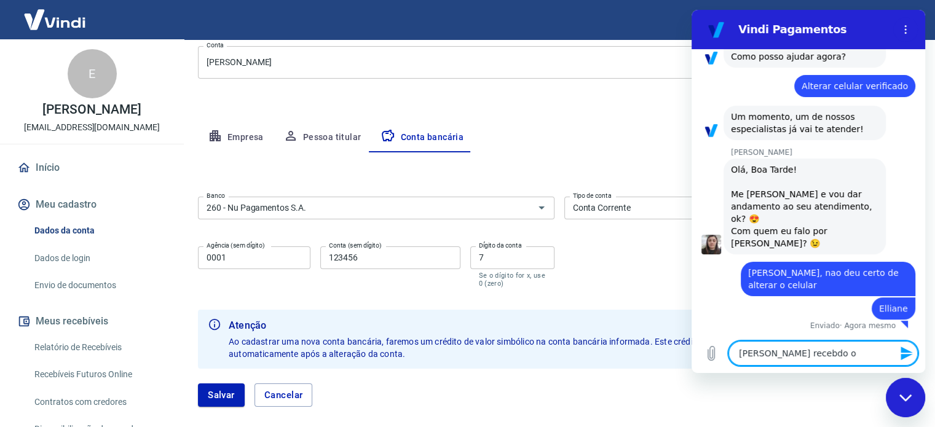
type textarea "nao esrtou recebdo o"
type textarea "x"
type textarea "nao esrtou recebdo o s"
type textarea "x"
type textarea "nao esrtou recebdo o sm"
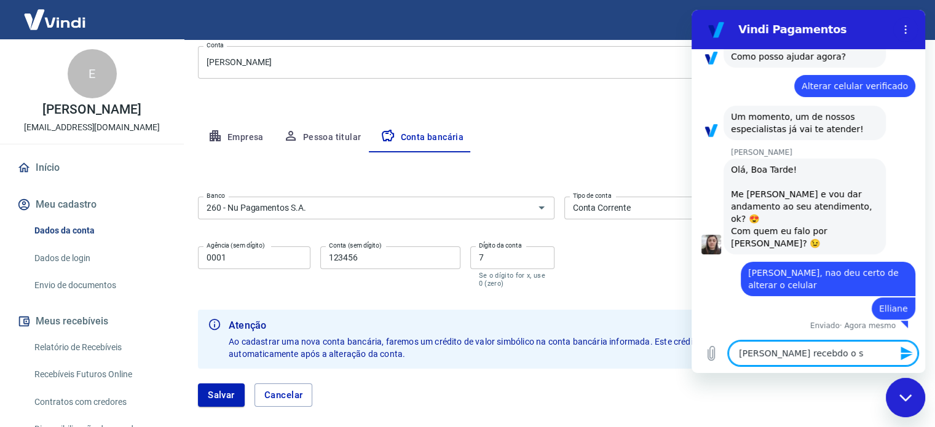
type textarea "x"
type textarea "nao esrtou recebdo o sms"
type textarea "x"
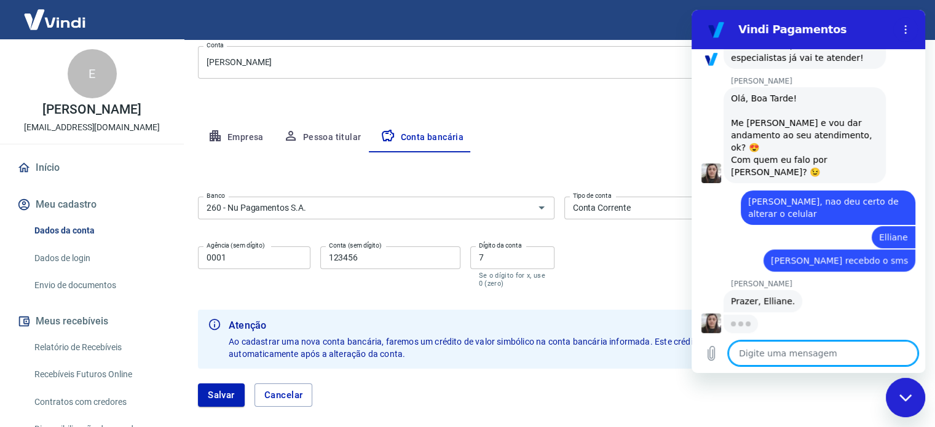
scroll to position [458, 0]
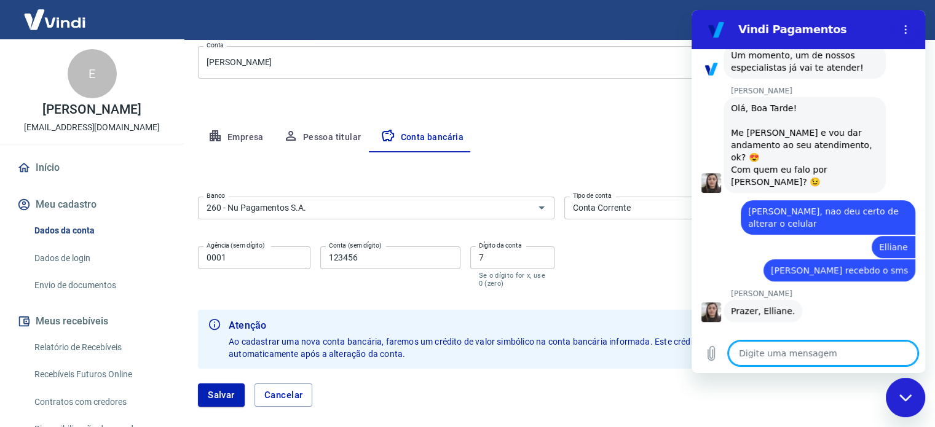
type textarea "x"
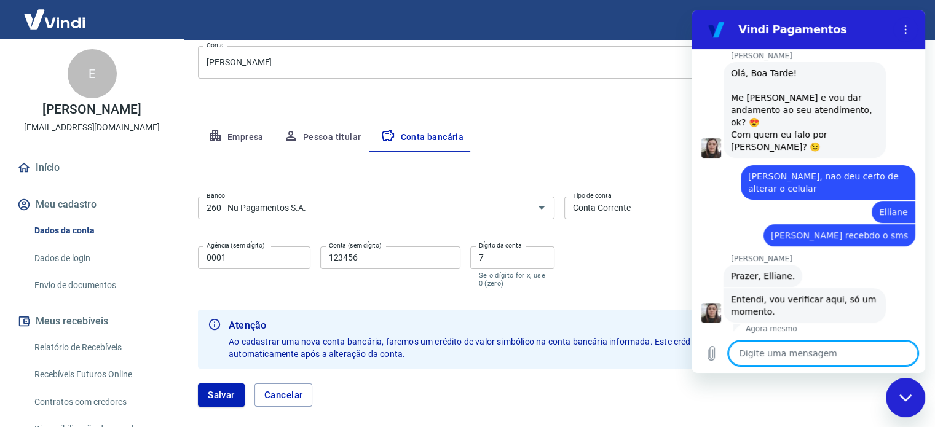
scroll to position [487, 0]
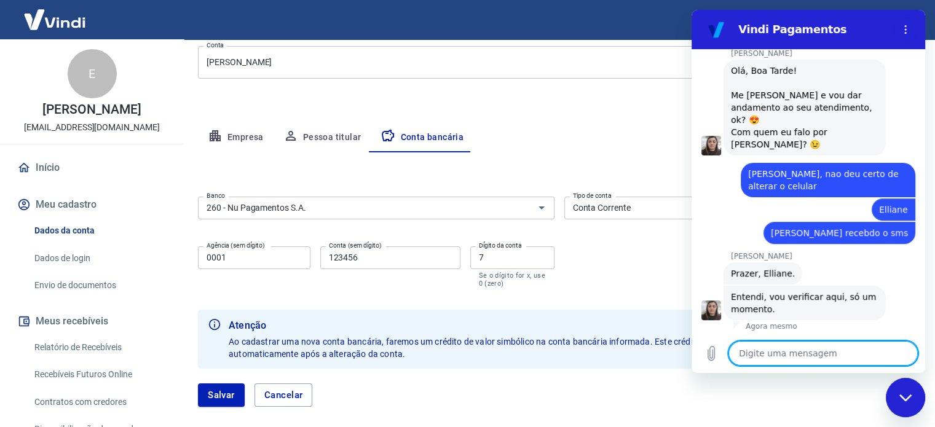
type textarea "o"
type textarea "x"
type textarea "ok"
type textarea "x"
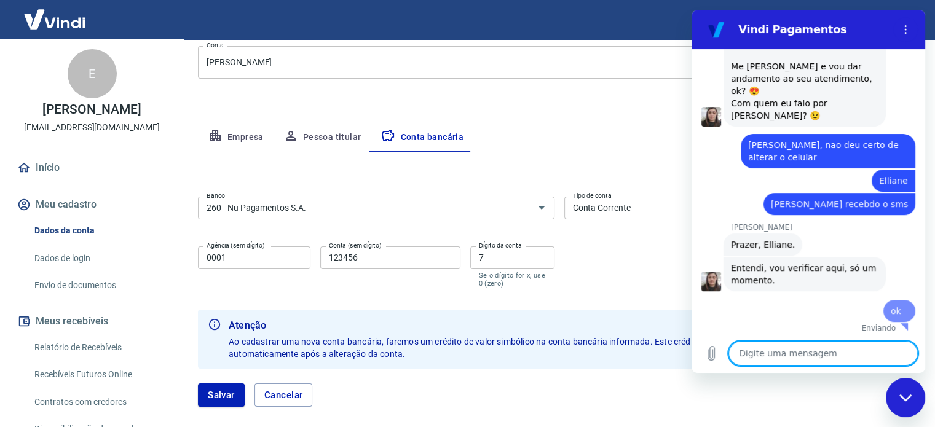
type textarea "x"
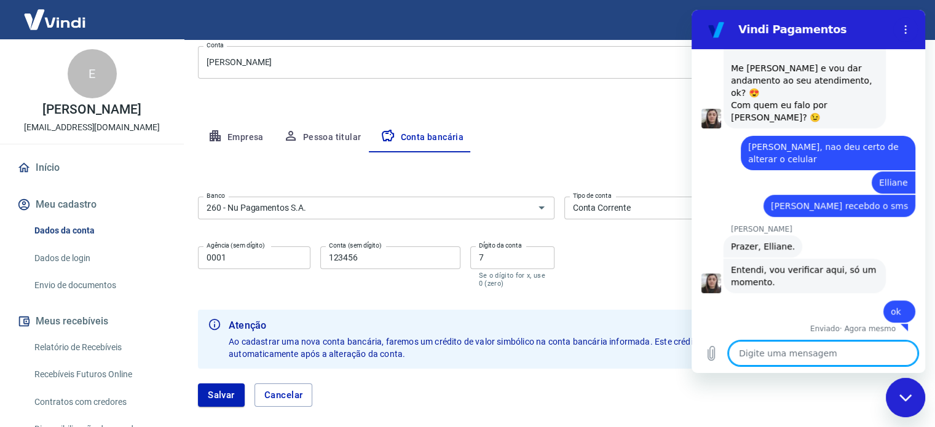
scroll to position [517, 0]
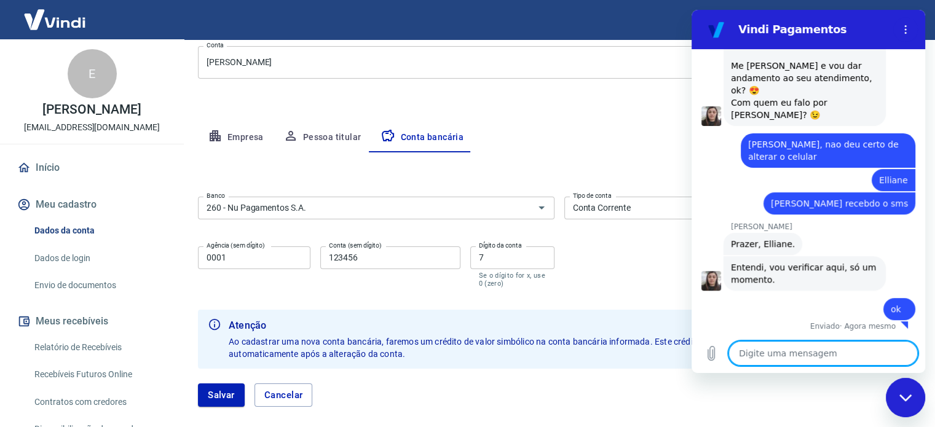
type textarea "e"
type textarea "x"
type textarea "es"
type textarea "x"
type textarea "est"
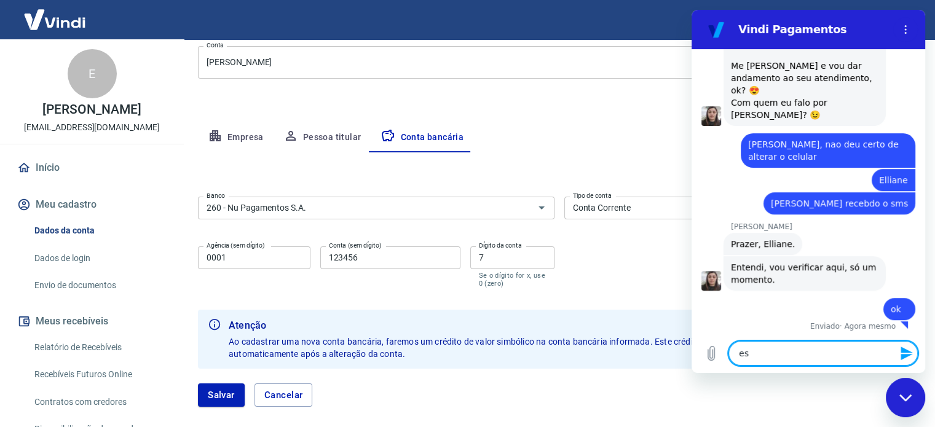
type textarea "x"
type textarea "esto"
type textarea "x"
type textarea "estou"
type textarea "x"
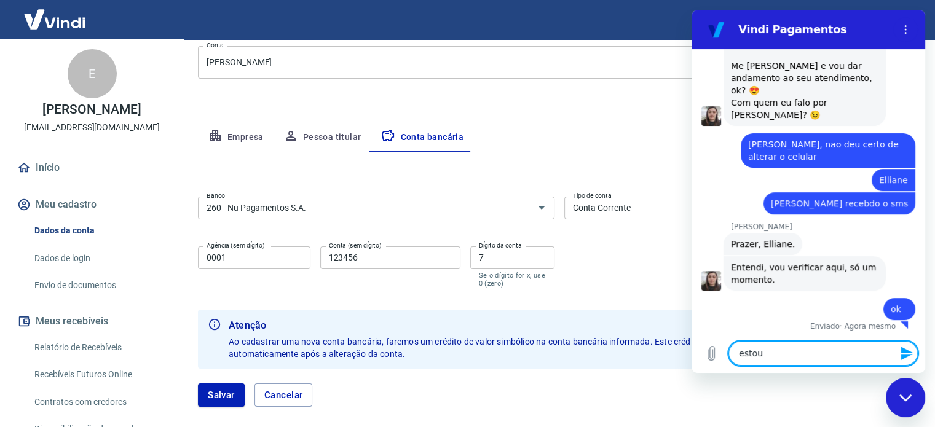
type textarea "estou"
type textarea "x"
type textarea "estou c"
type textarea "x"
type textarea "estou co"
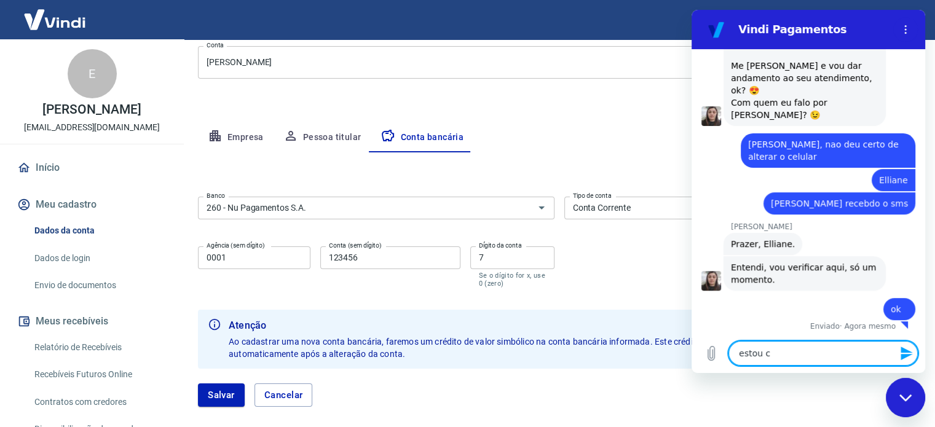
type textarea "x"
type textarea "estou com"
type textarea "x"
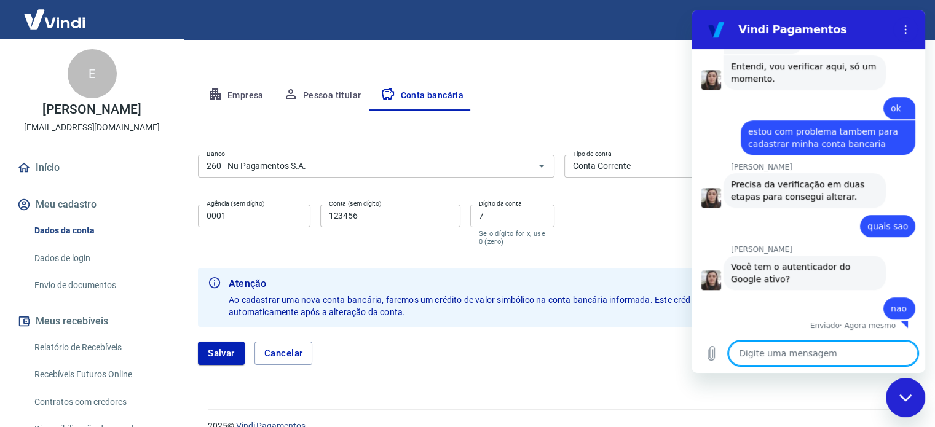
scroll to position [221, 0]
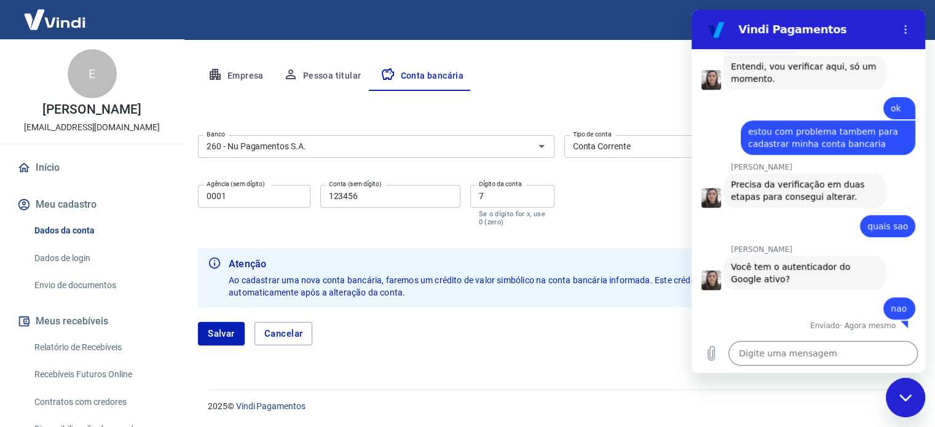
click at [486, 346] on div "Salvar Cancelar" at bounding box center [559, 333] width 722 height 53
click at [426, 195] on input "123456" at bounding box center [390, 196] width 140 height 23
drag, startPoint x: 385, startPoint y: 197, endPoint x: 286, endPoint y: 203, distance: 99.1
click at [288, 202] on div "Agência (sem dígito) 0001 Agência (sem dígito) Conta (sem dígito) 123456 Conta …" at bounding box center [376, 204] width 356 height 49
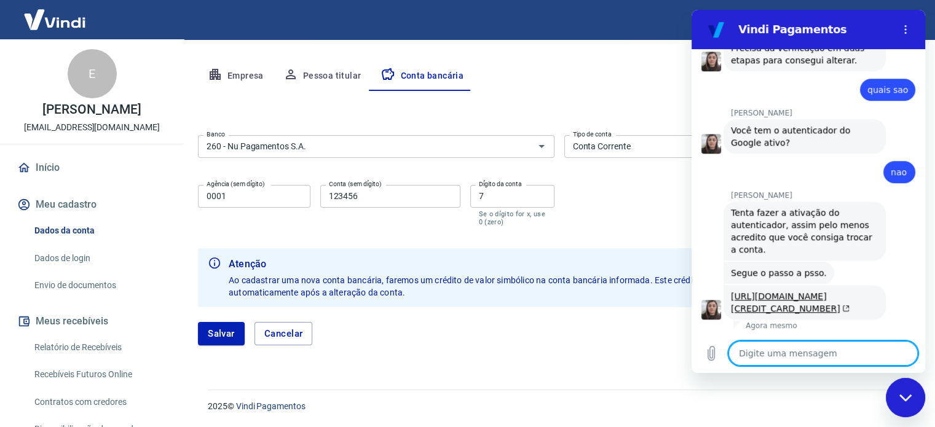
scroll to position [897, 0]
click at [779, 291] on link "https://atendimento-pagamentos.vindi.com.br/hc/pt-br/articles/21871180355611-Au…" at bounding box center [790, 302] width 119 height 22
click at [832, 357] on textarea at bounding box center [822, 353] width 189 height 25
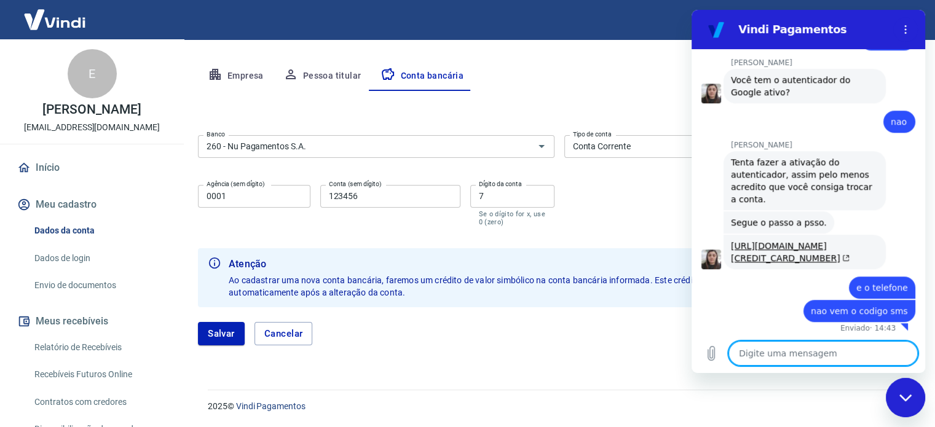
scroll to position [950, 0]
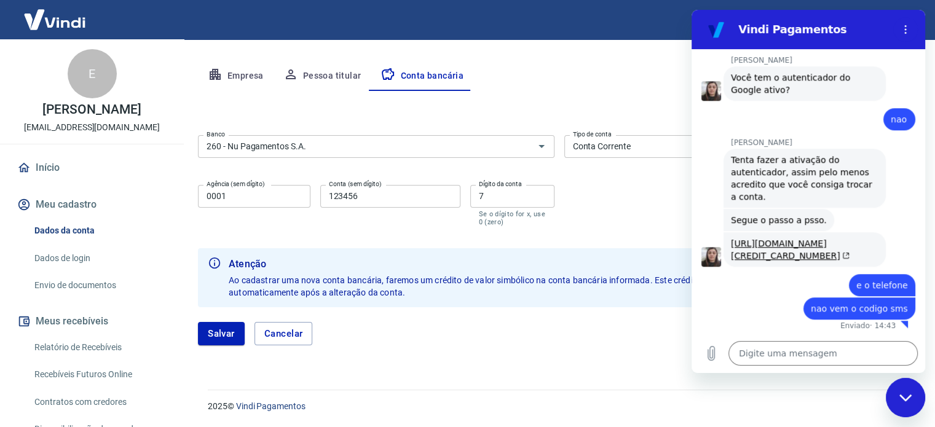
click at [901, 402] on div "Fechar janela de mensagens" at bounding box center [905, 397] width 37 height 37
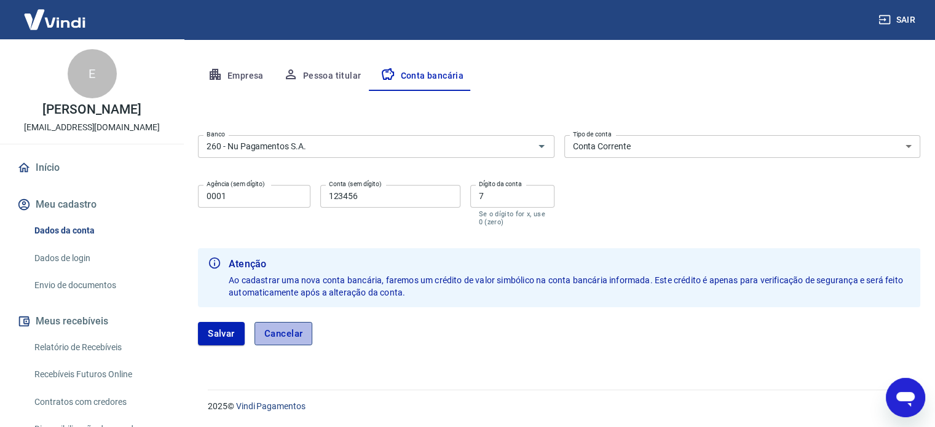
click at [302, 328] on button "Cancelar" at bounding box center [283, 333] width 58 height 23
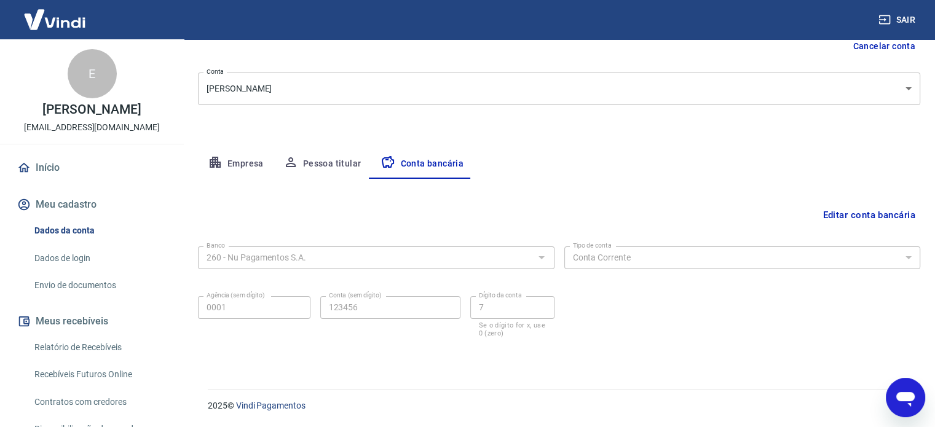
scroll to position [132, 0]
click at [876, 216] on button "Editar conta bancária" at bounding box center [868, 215] width 103 height 23
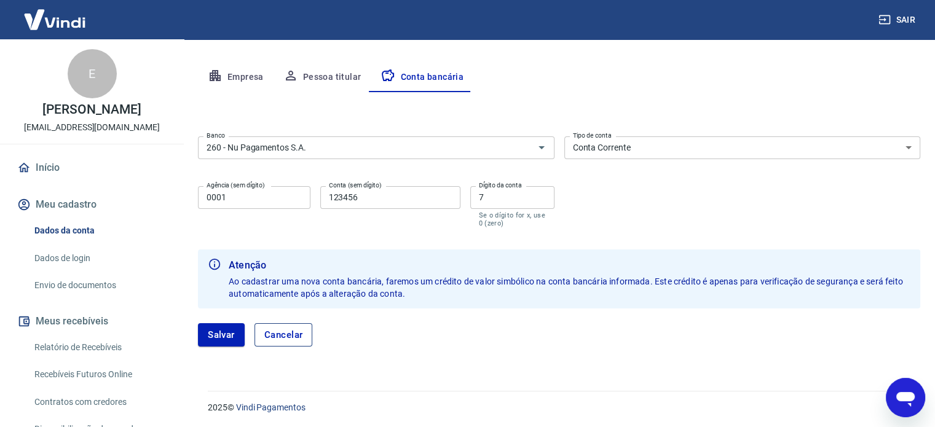
scroll to position [221, 0]
click at [305, 77] on button "Pessoa titular" at bounding box center [323, 76] width 98 height 30
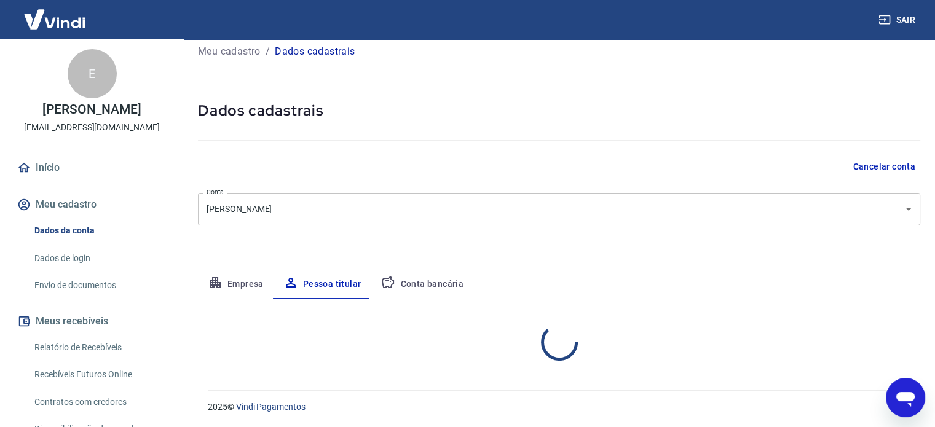
scroll to position [64, 0]
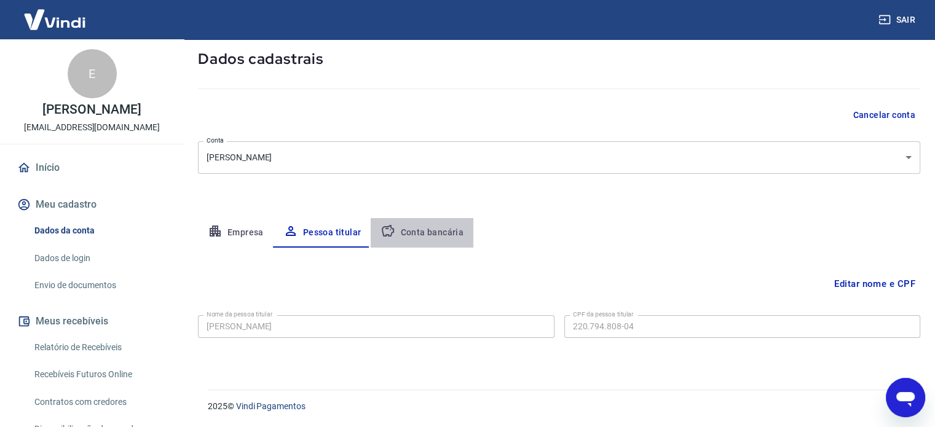
click at [447, 227] on button "Conta bancária" at bounding box center [422, 233] width 103 height 30
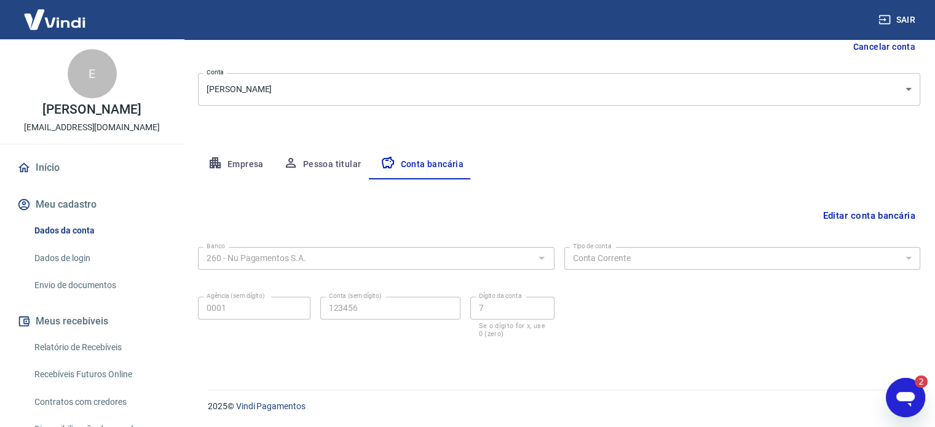
scroll to position [0, 0]
